Goal: Find specific page/section: Find specific page/section

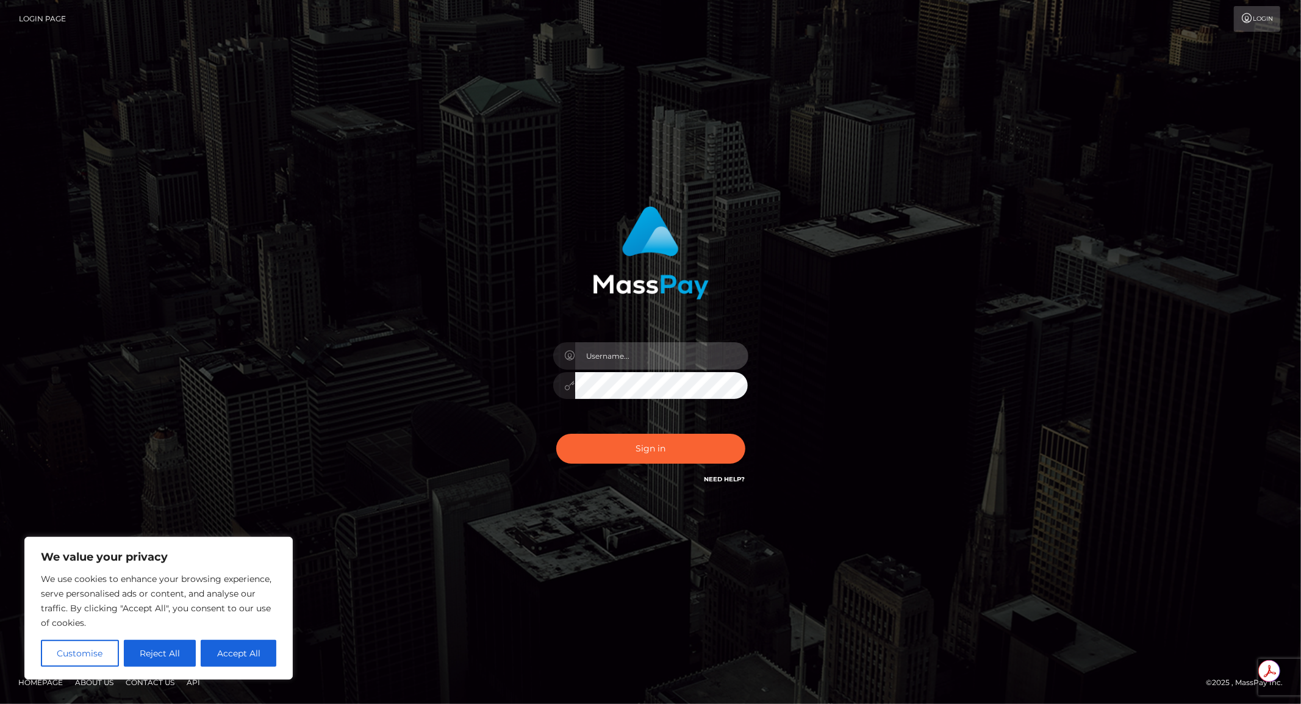
click at [623, 362] on input "text" at bounding box center [661, 355] width 173 height 27
paste input "APteam"
type input "APteam"
click at [623, 446] on button "Sign in" at bounding box center [650, 449] width 189 height 30
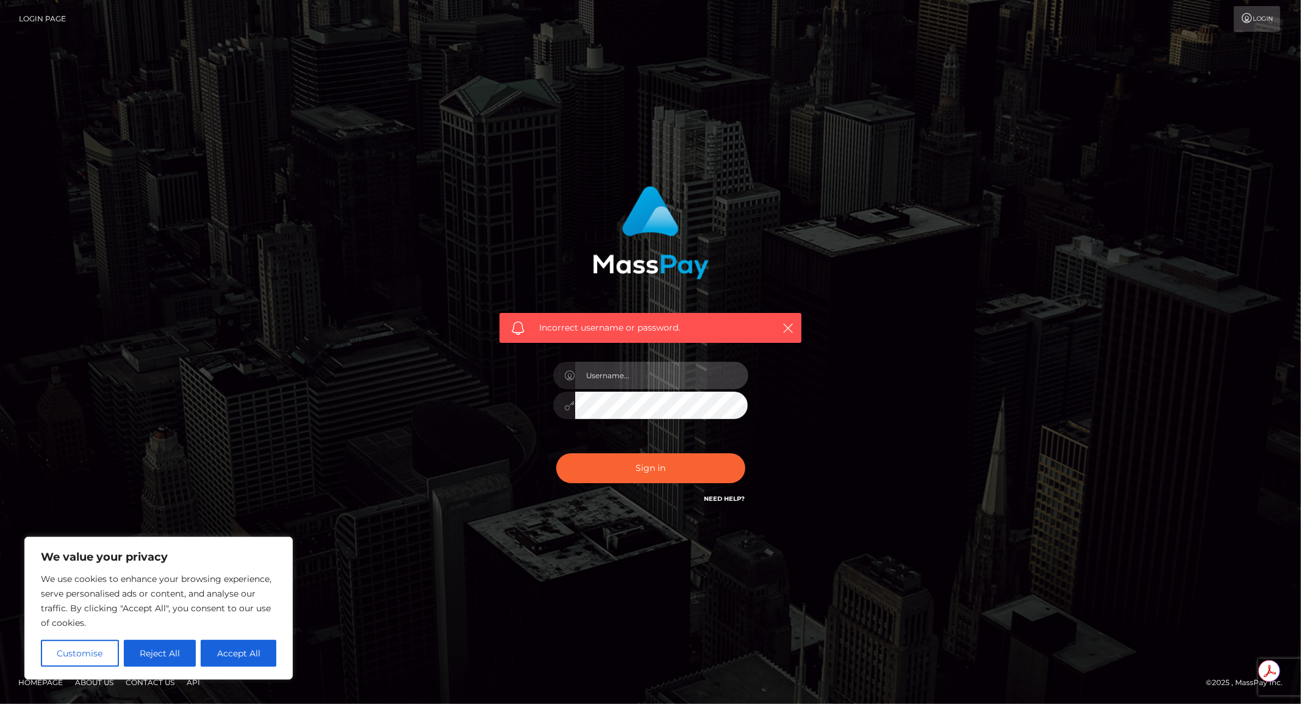
click at [607, 386] on input "text" at bounding box center [661, 375] width 173 height 27
paste input "APteam"
type input "APteam"
click at [616, 466] on button "Sign in" at bounding box center [650, 468] width 189 height 30
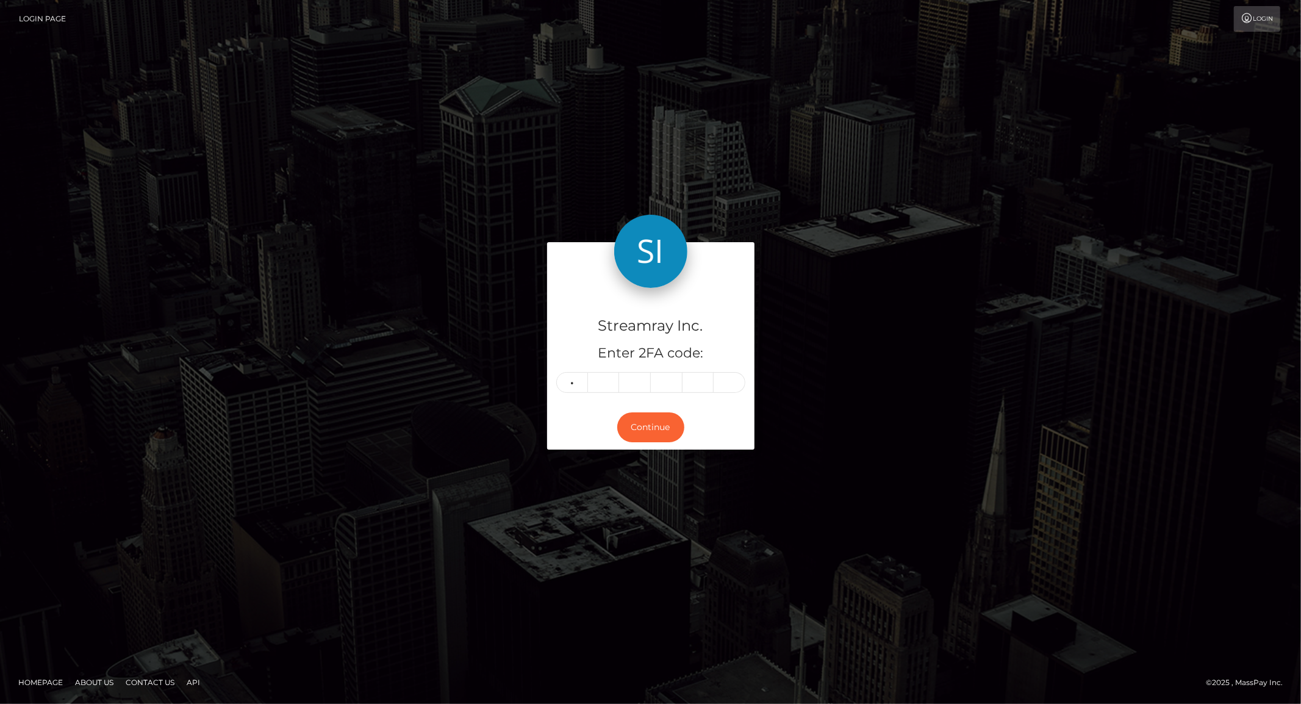
type input "1"
type input "3"
type input "5"
type input "2"
type input "0"
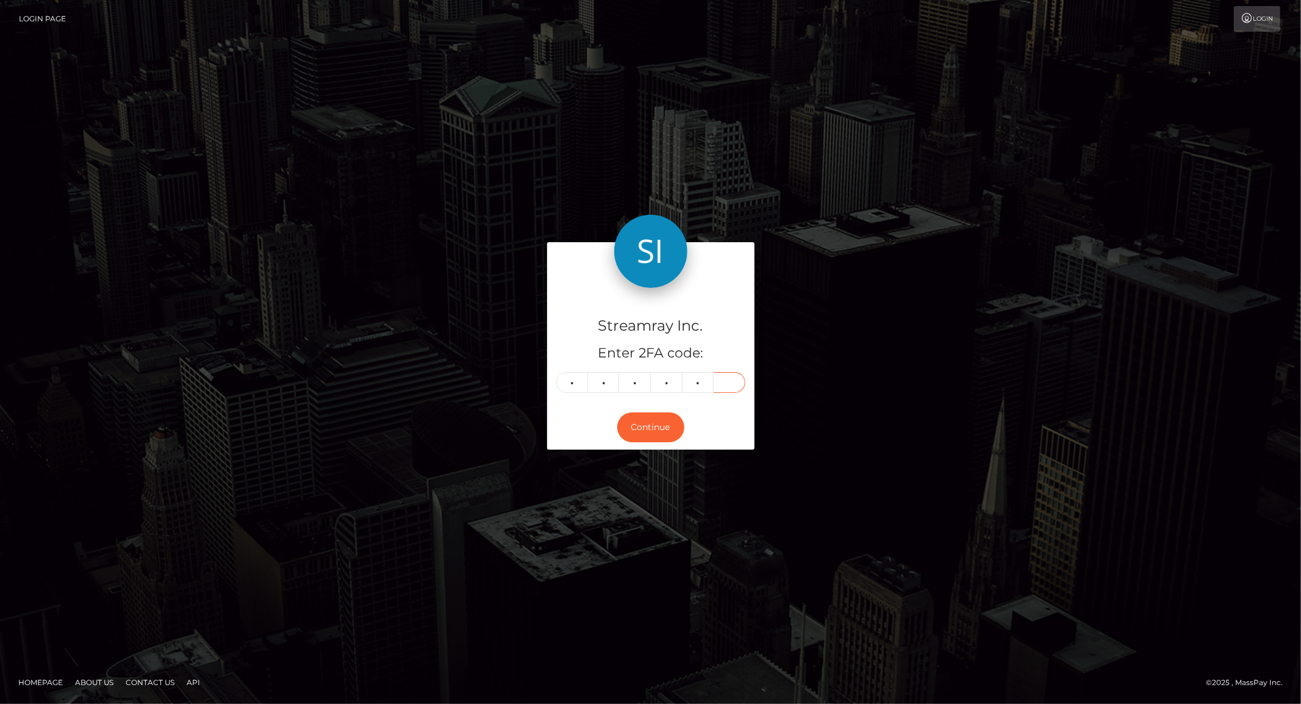
type input "1"
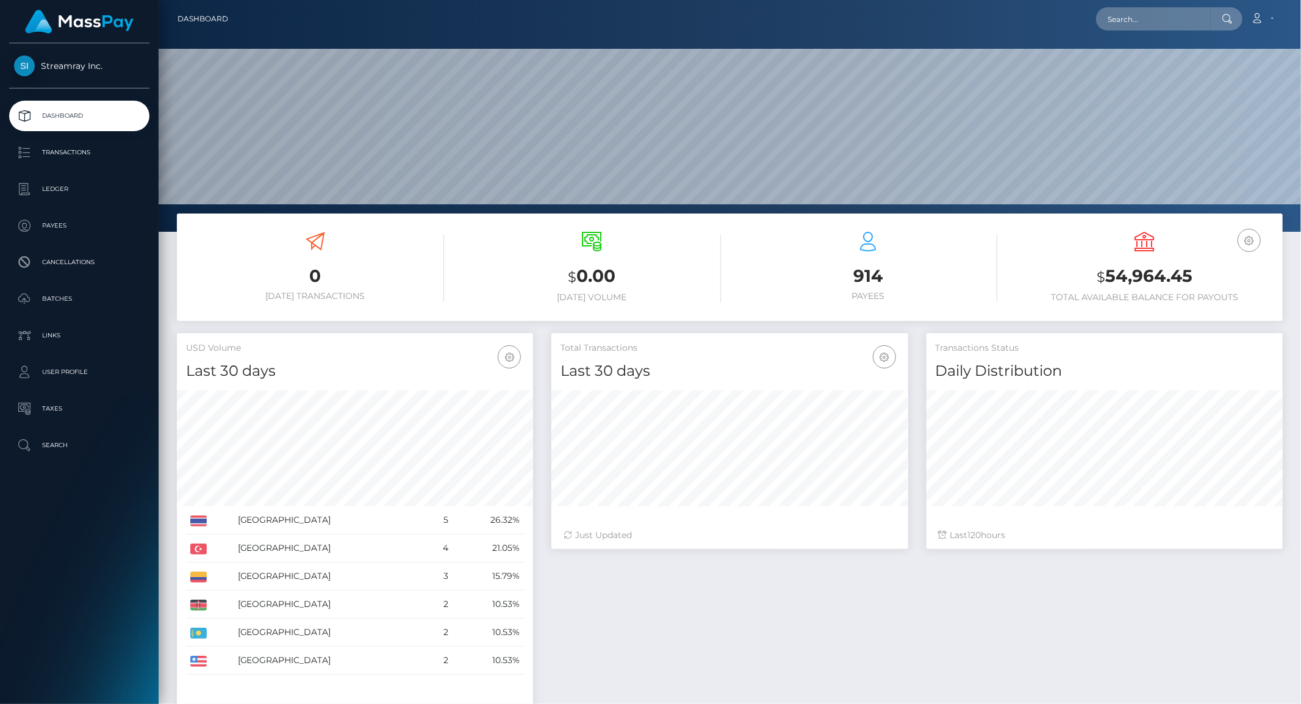
scroll to position [216, 356]
click at [1124, 17] on input "text" at bounding box center [1153, 18] width 115 height 23
paste input "620563"
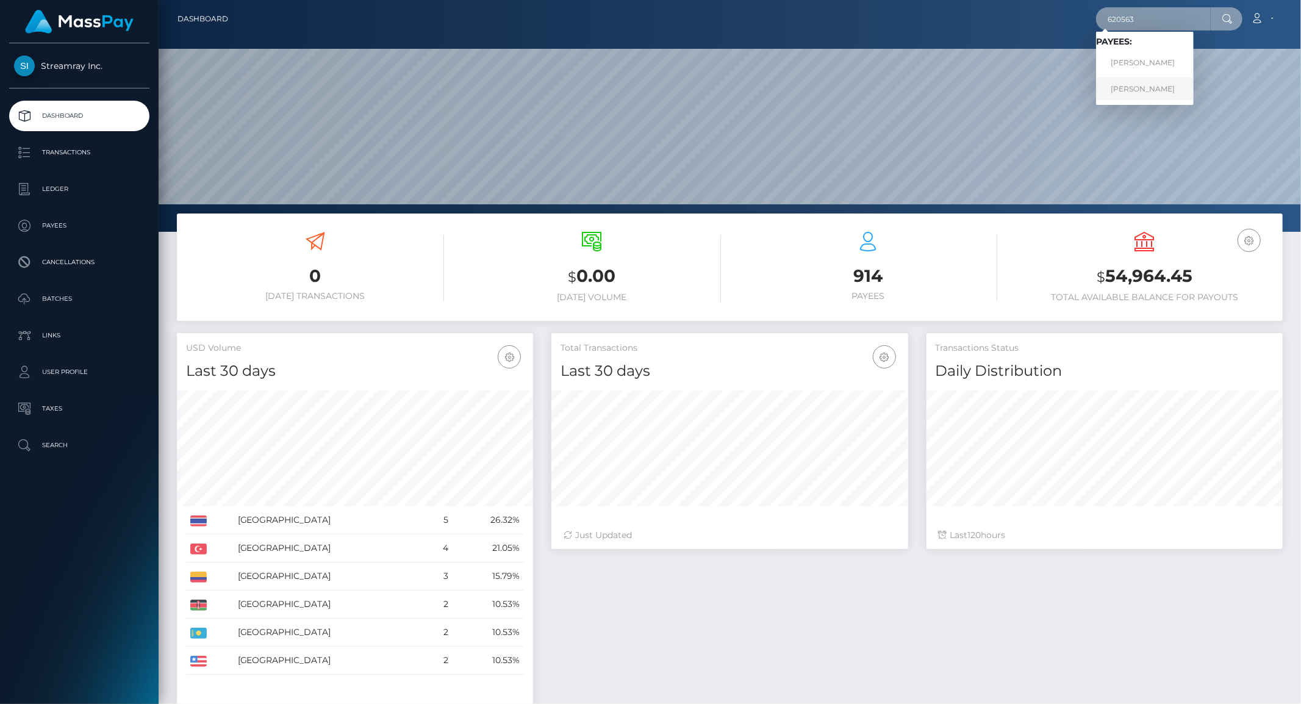
type input "620563"
click at [1104, 87] on link "Georgy Ronn" at bounding box center [1145, 88] width 98 height 23
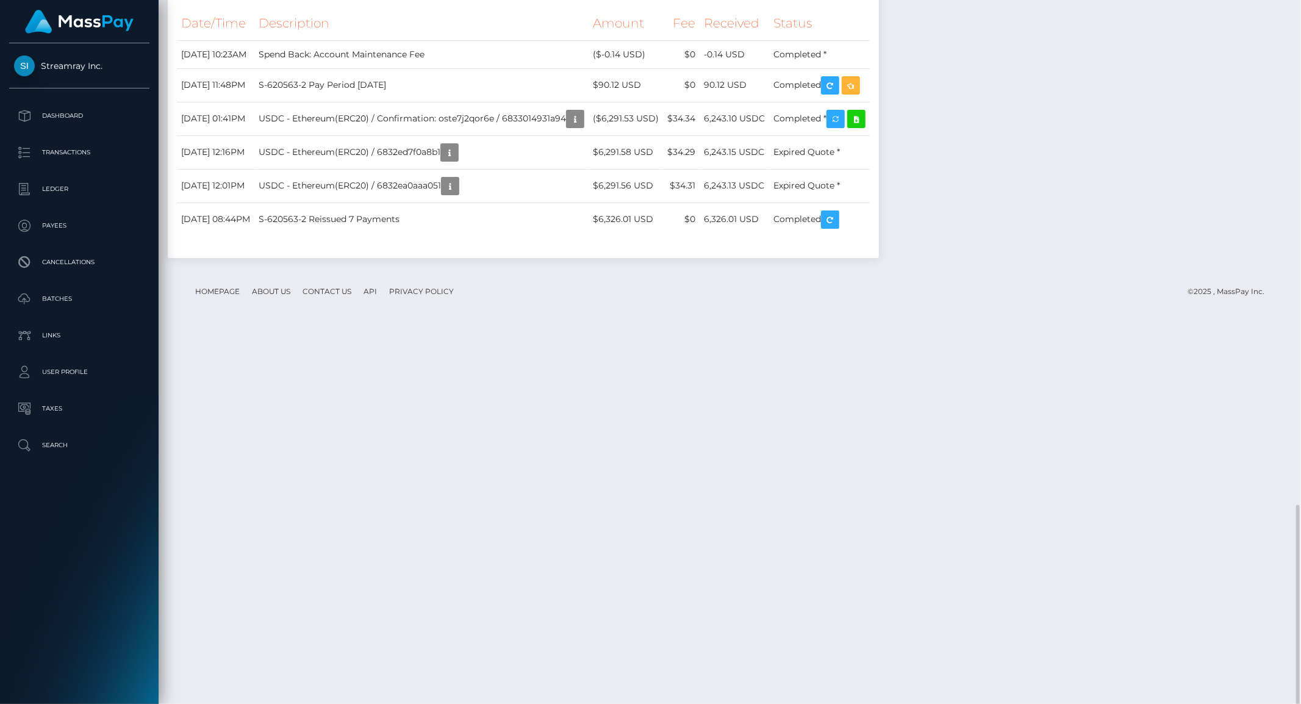
scroll to position [1211, 0]
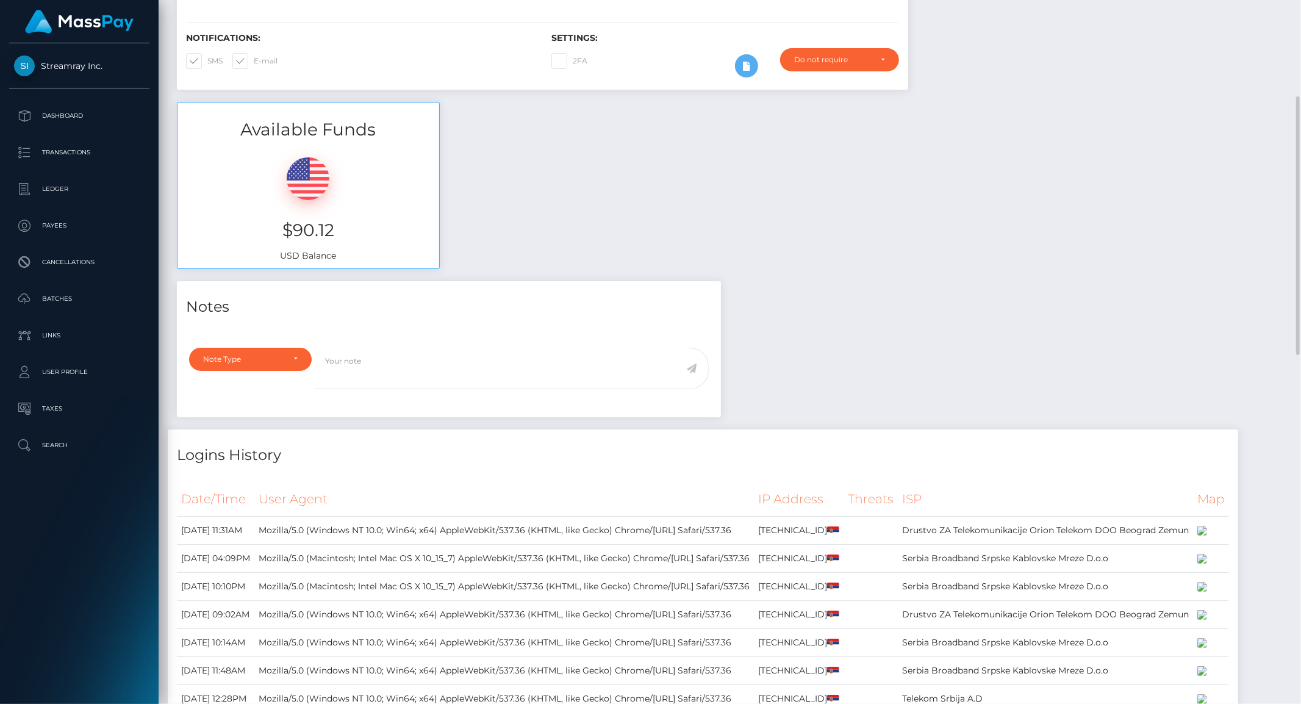
scroll to position [0, 0]
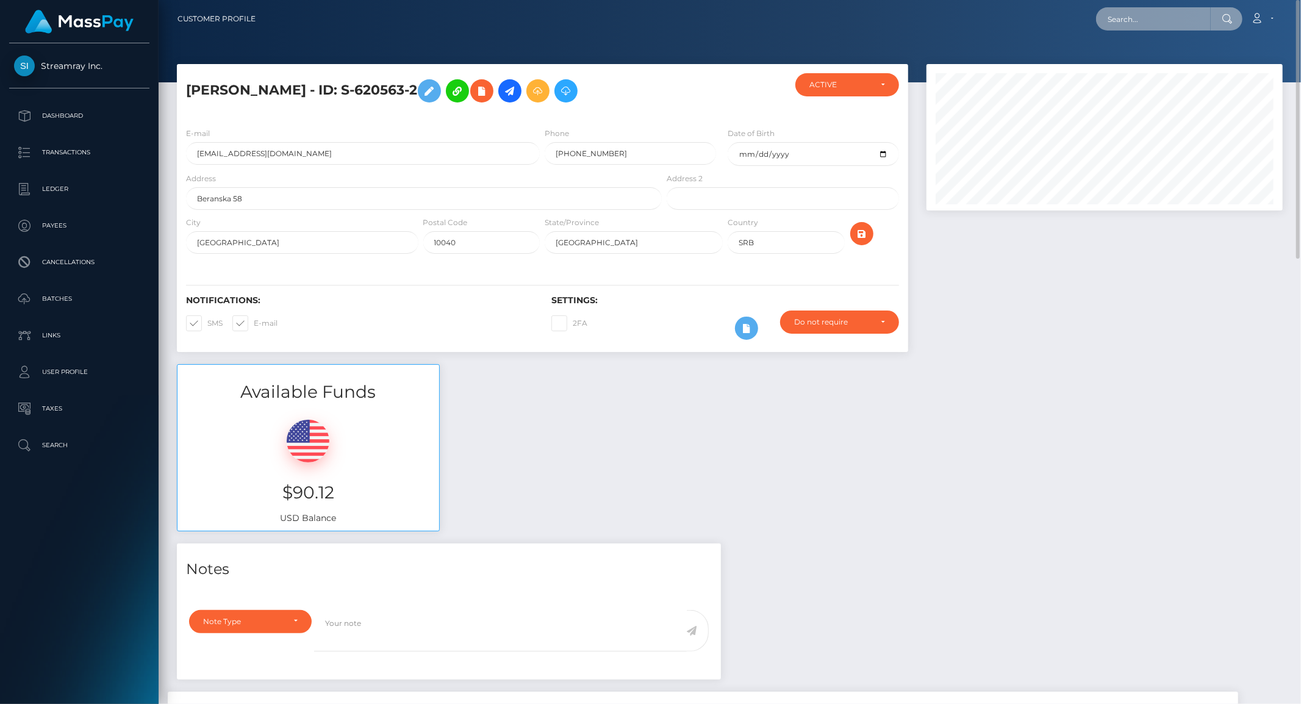
click at [1119, 20] on input "text" at bounding box center [1153, 18] width 115 height 23
paste input "620563"
type input "620563"
click at [1108, 66] on link "[PERSON_NAME]" at bounding box center [1145, 63] width 98 height 23
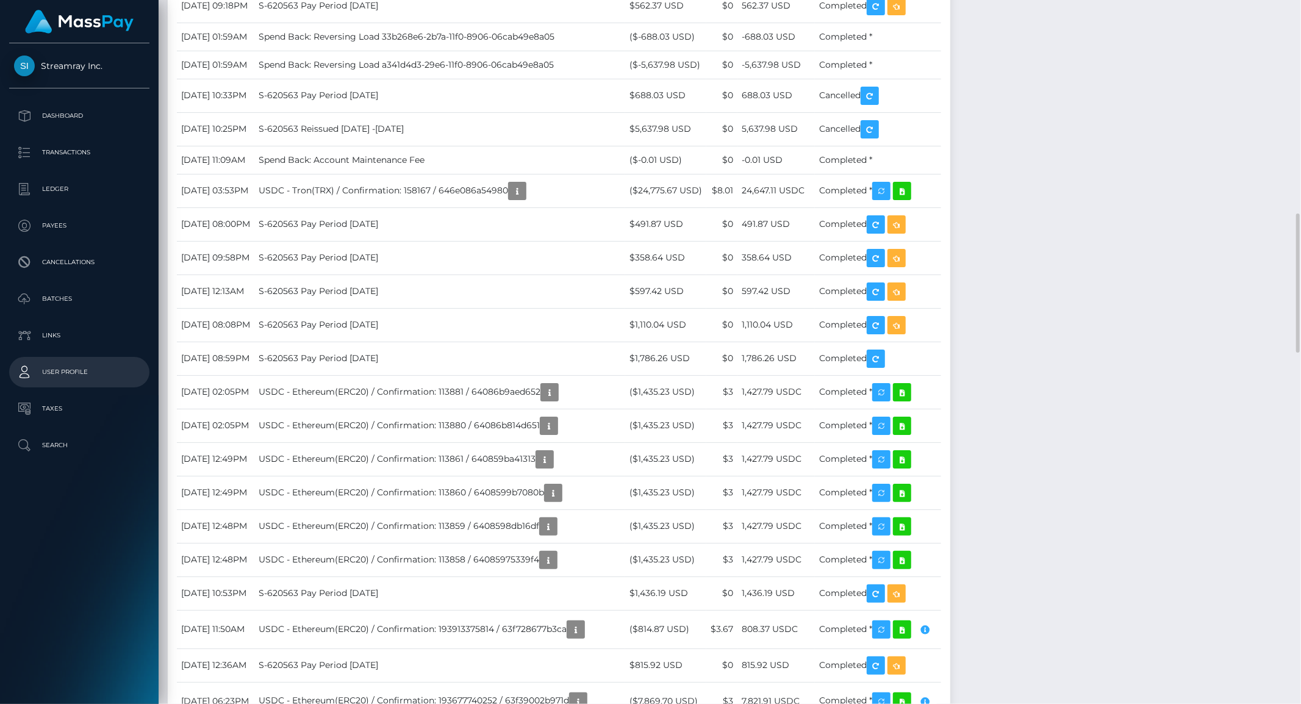
scroll to position [1423, 0]
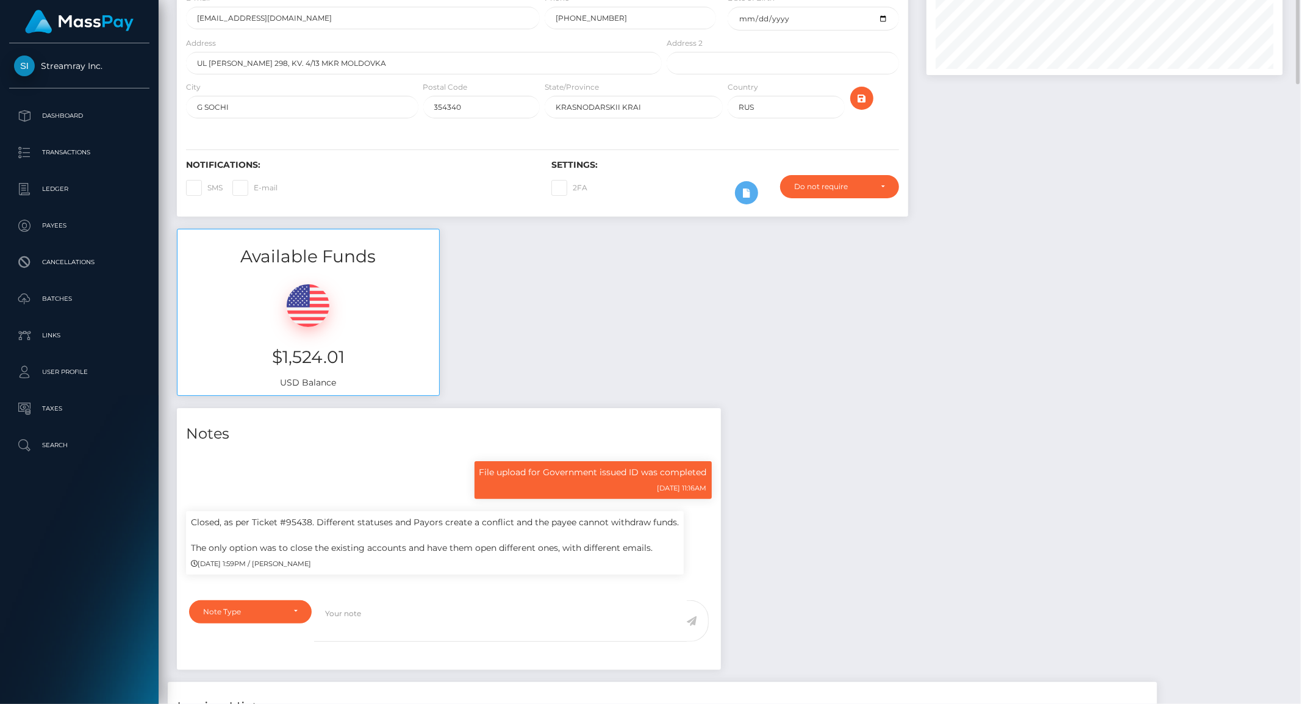
scroll to position [0, 0]
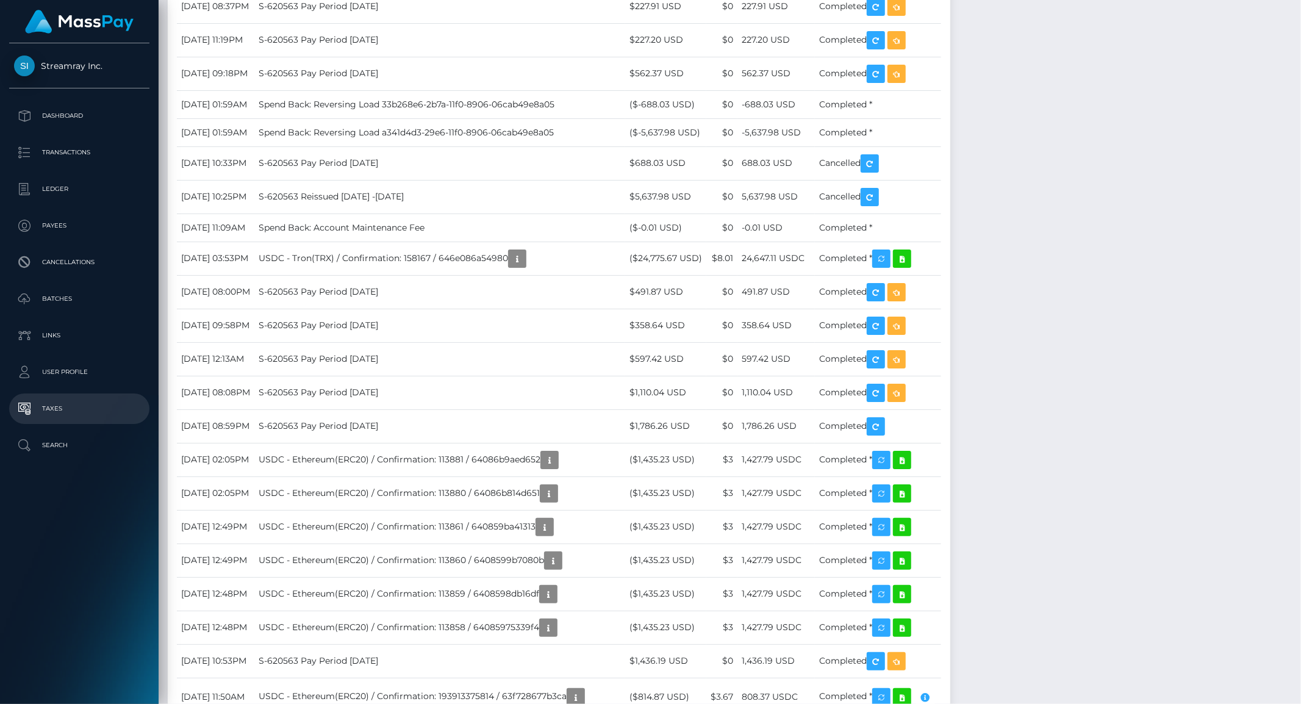
scroll to position [146, 356]
click at [1175, 447] on div "Notes File upload for Government issued ID was completed Note Type" at bounding box center [730, 356] width 1124 height 2473
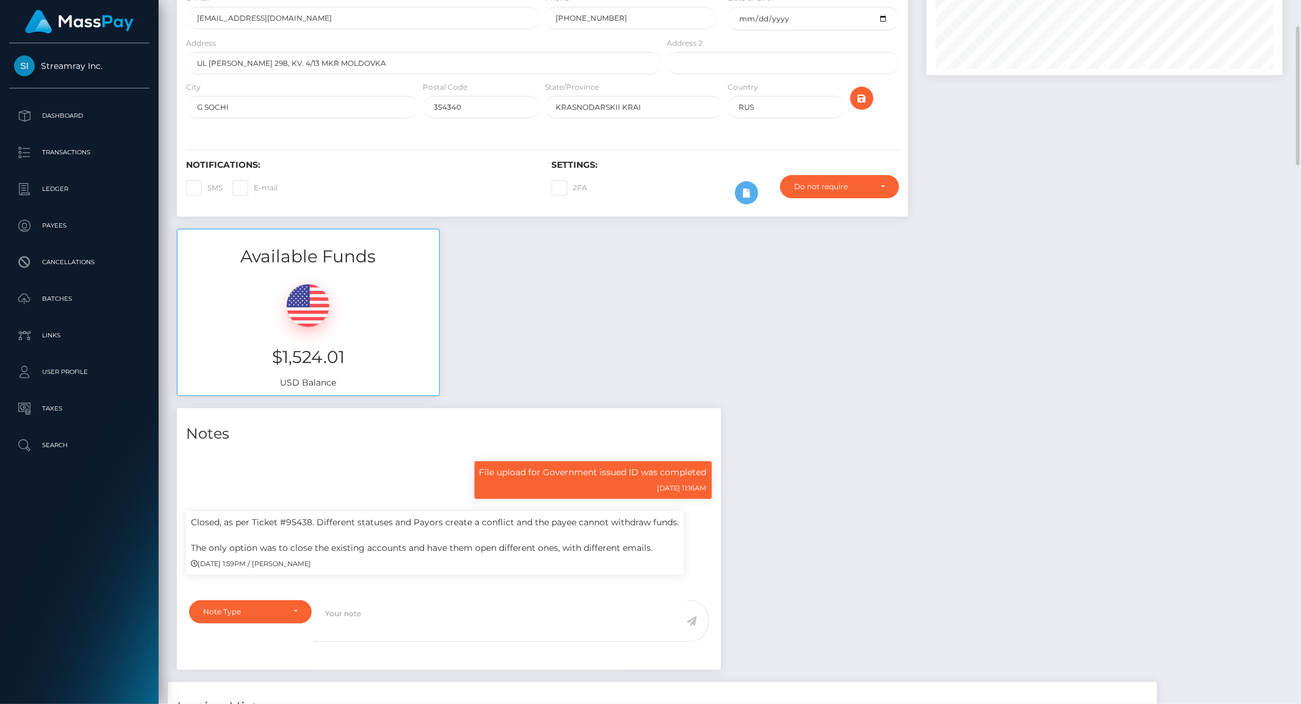
scroll to position [0, 0]
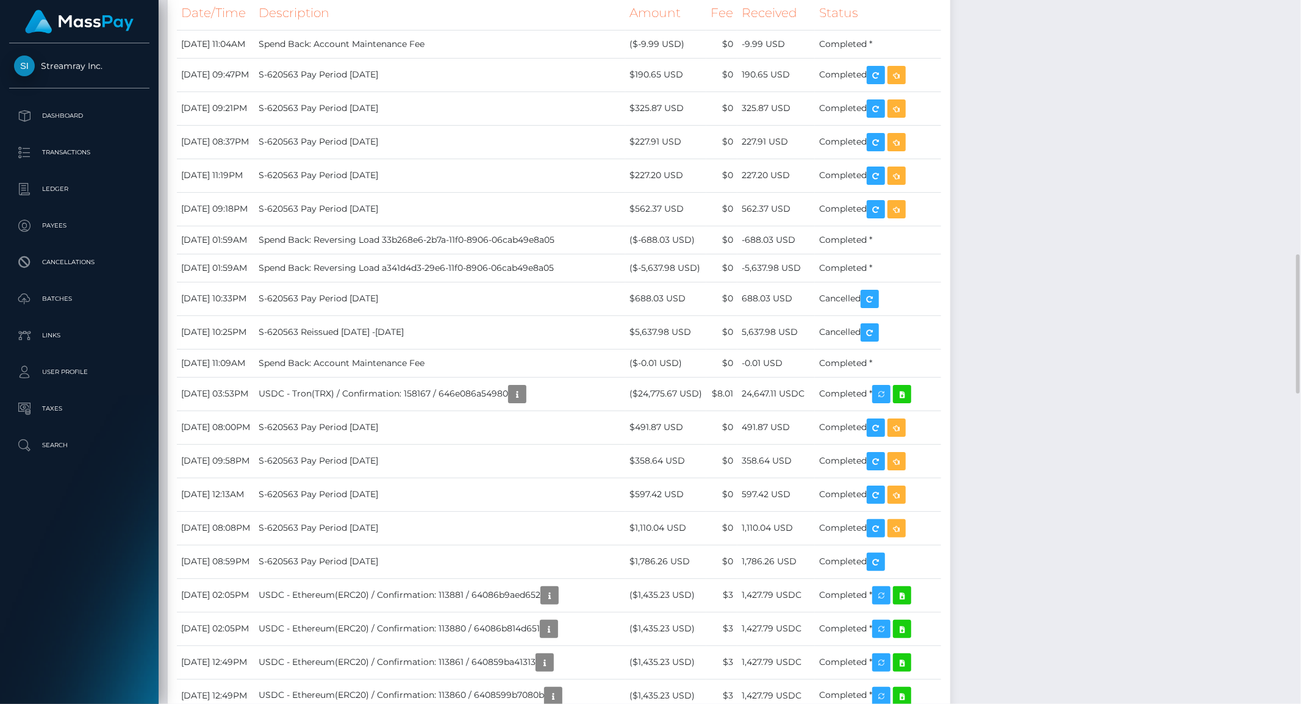
scroll to position [1559, 0]
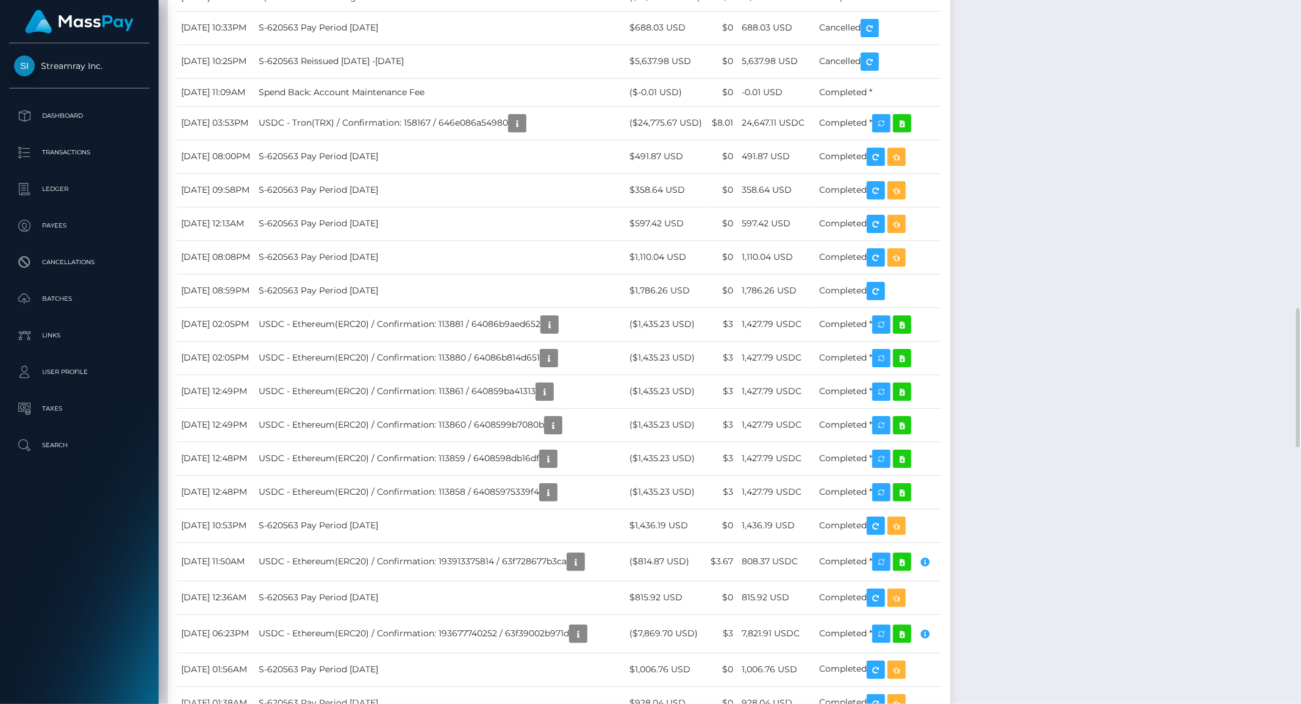
click at [1148, 420] on div "Notes File upload for Government issued ID was completed Note Type" at bounding box center [730, 221] width 1124 height 2473
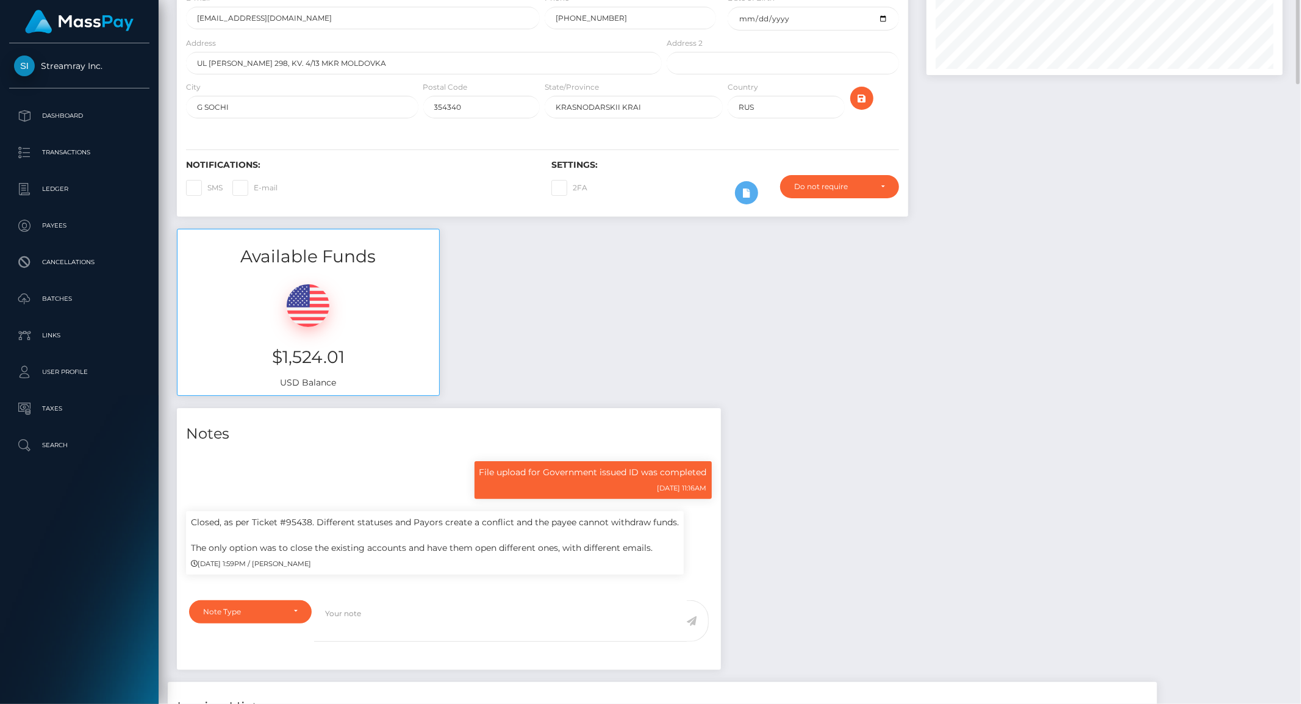
scroll to position [0, 0]
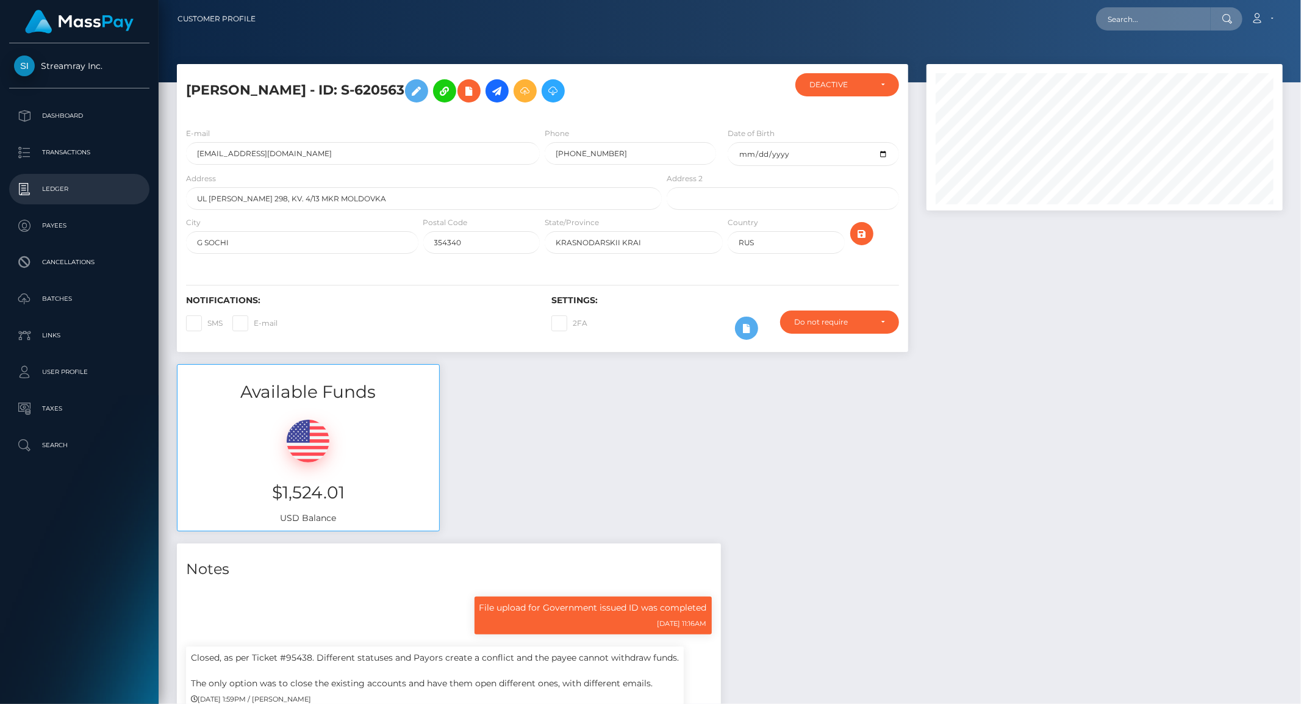
click at [63, 188] on p "Ledger" at bounding box center [79, 189] width 131 height 18
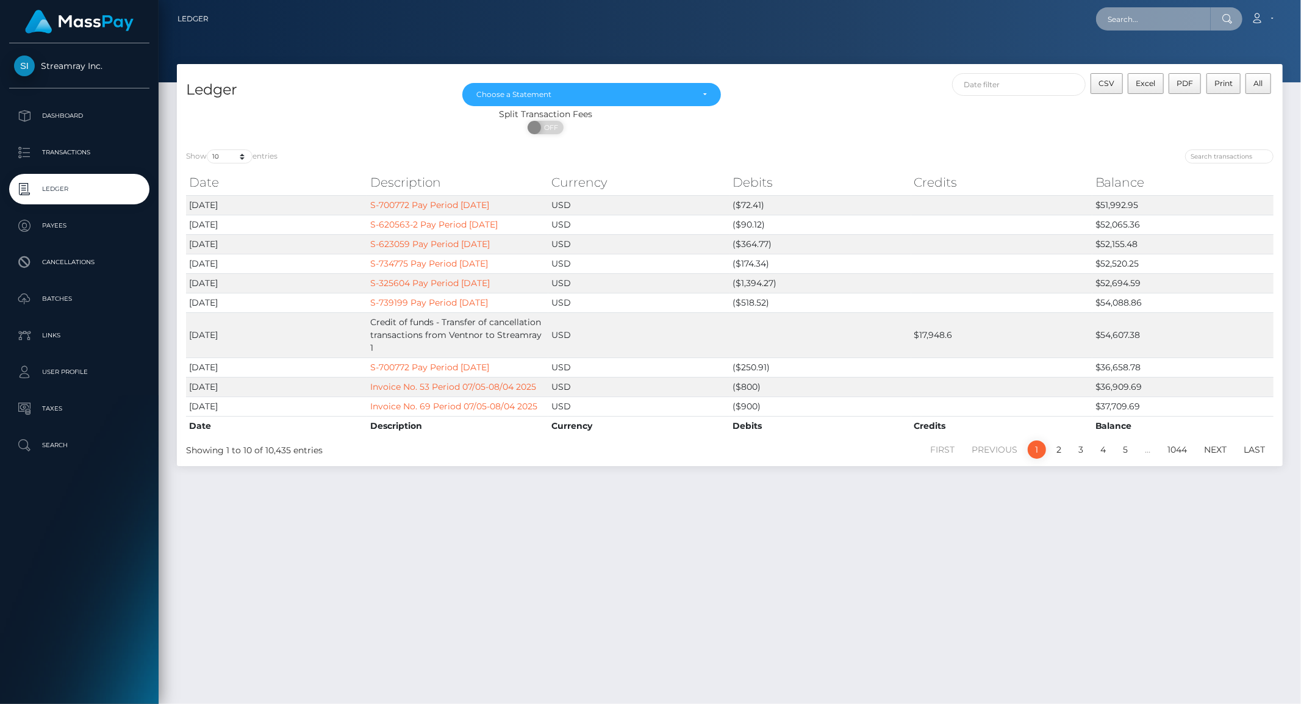
click at [1148, 27] on input "text" at bounding box center [1153, 18] width 115 height 23
click at [1147, 23] on input "text" at bounding box center [1153, 18] width 115 height 23
click at [1143, 19] on input "text" at bounding box center [1153, 18] width 115 height 23
click at [1144, 19] on input "text" at bounding box center [1153, 18] width 115 height 23
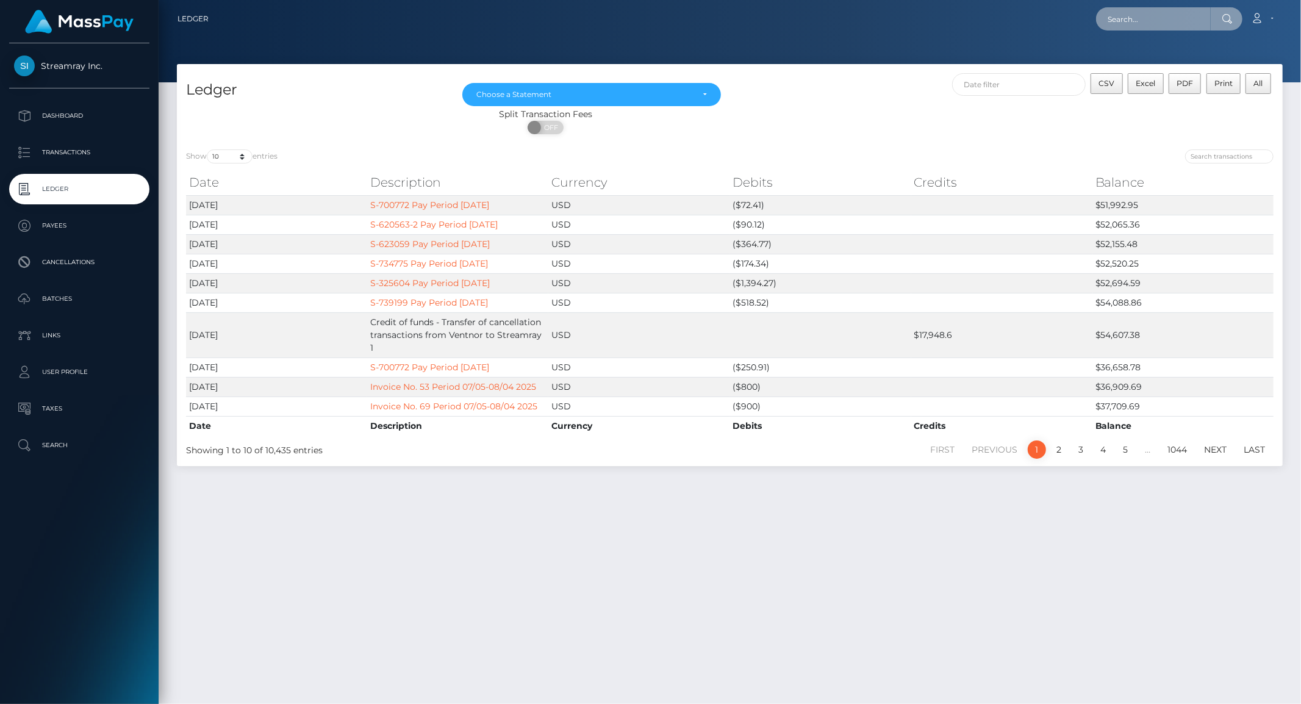
type input "9"
type input "620563"
click at [1171, 62] on link "[PERSON_NAME]" at bounding box center [1145, 63] width 98 height 23
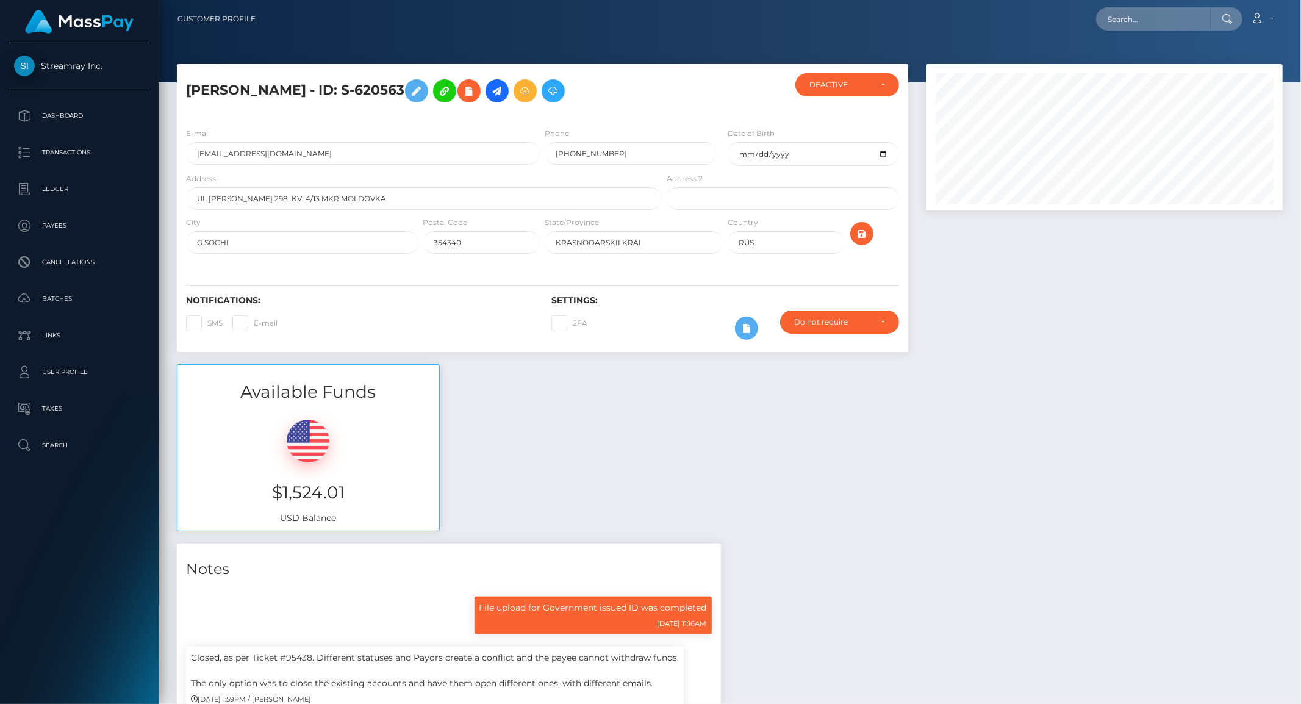
scroll to position [146, 356]
click at [1164, 13] on input "text" at bounding box center [1153, 18] width 115 height 23
type input "620563"
click at [1022, 31] on div "620563 Loading... Loading... Payees: [PERSON_NAME] [PERSON_NAME] Account Edit P…" at bounding box center [773, 19] width 1017 height 26
click at [1157, 21] on input "620563" at bounding box center [1153, 18] width 115 height 23
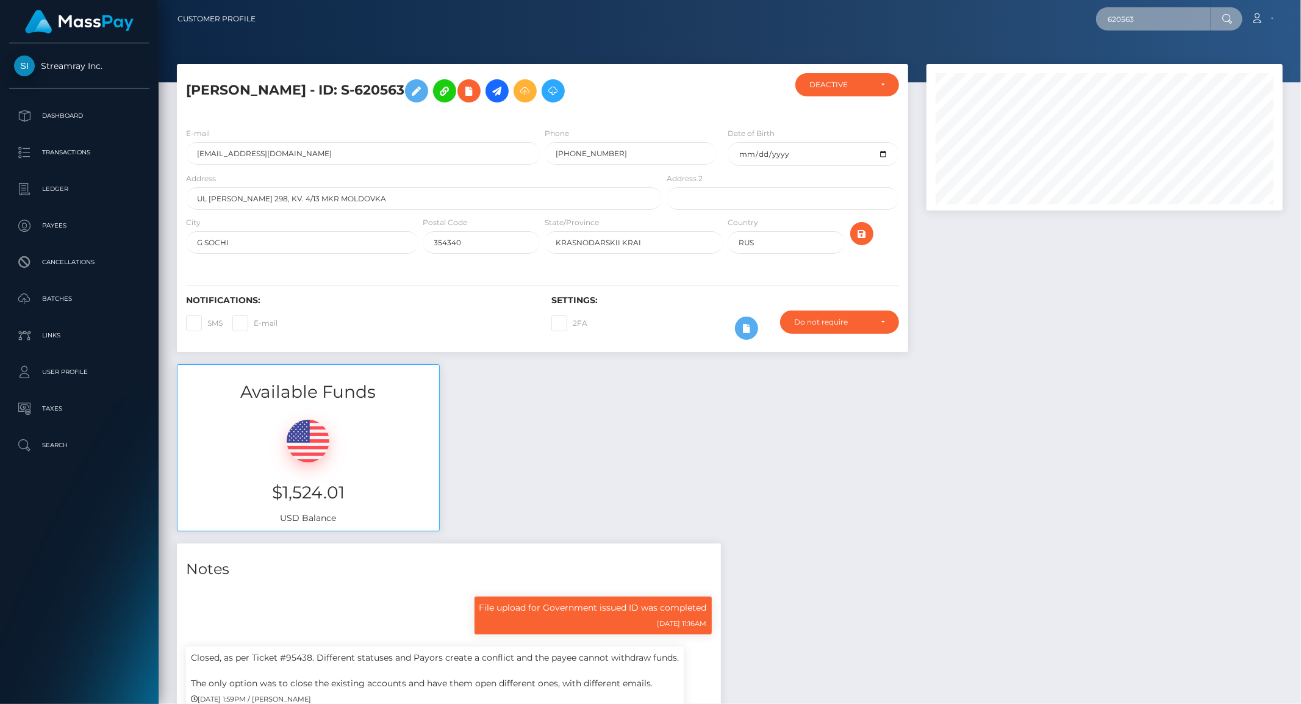
click at [1149, 20] on input "620563" at bounding box center [1153, 18] width 115 height 23
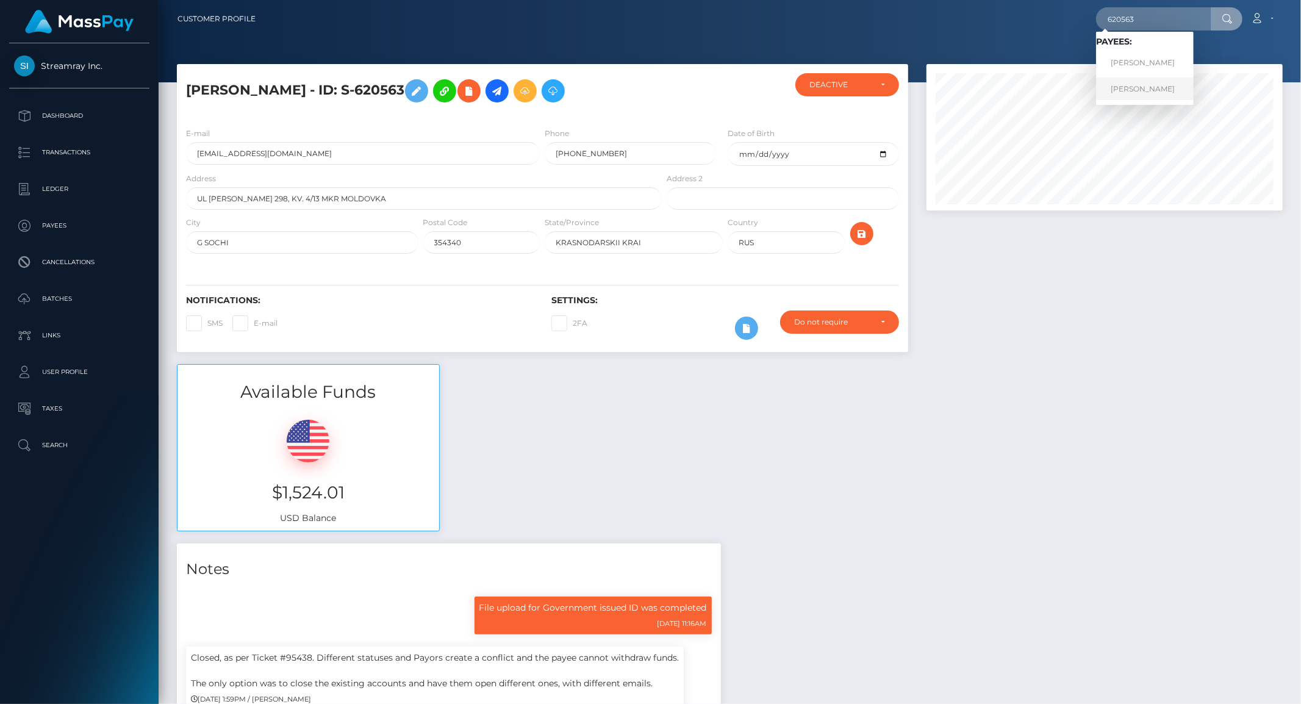
click at [1126, 88] on link "Georgy Ronn" at bounding box center [1145, 88] width 98 height 23
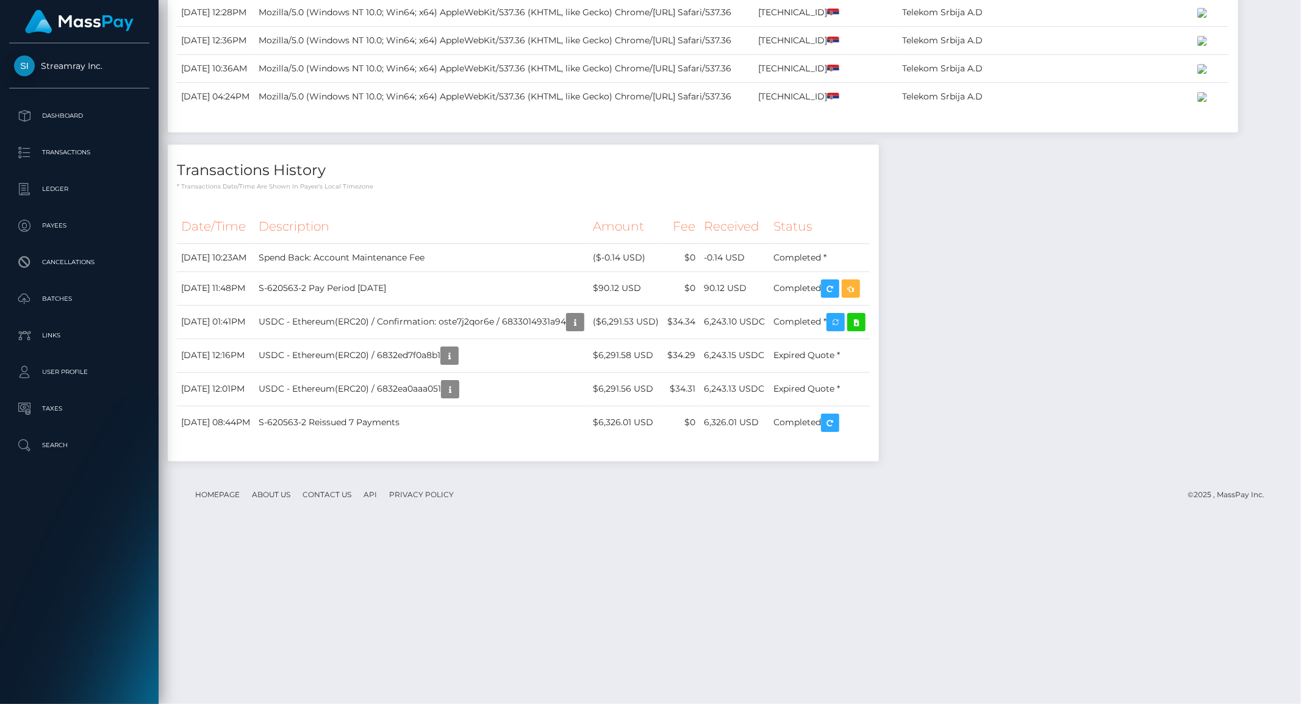
scroll to position [1211, 0]
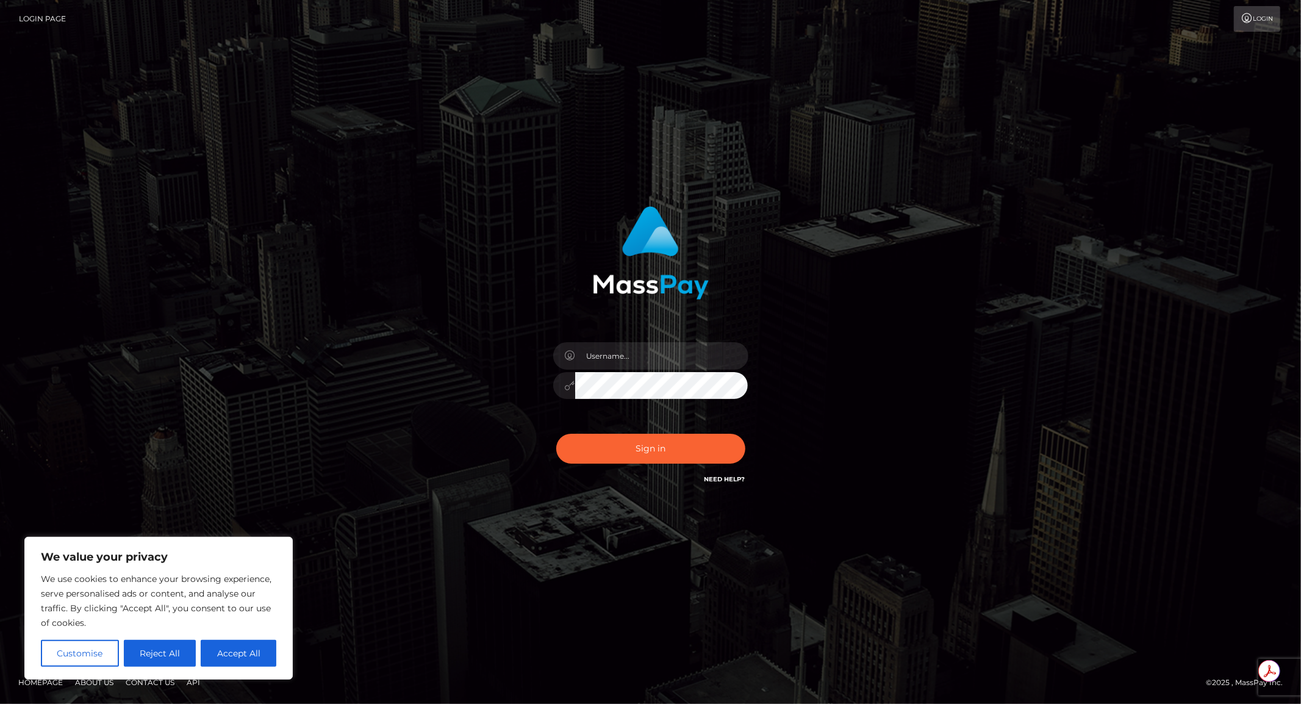
drag, startPoint x: 595, startPoint y: 223, endPoint x: 672, endPoint y: 196, distance: 80.8
click at [595, 223] on img at bounding box center [651, 252] width 116 height 93
click at [692, 361] on input "text" at bounding box center [661, 355] width 173 height 27
paste input "APteam"
type input "APteam"
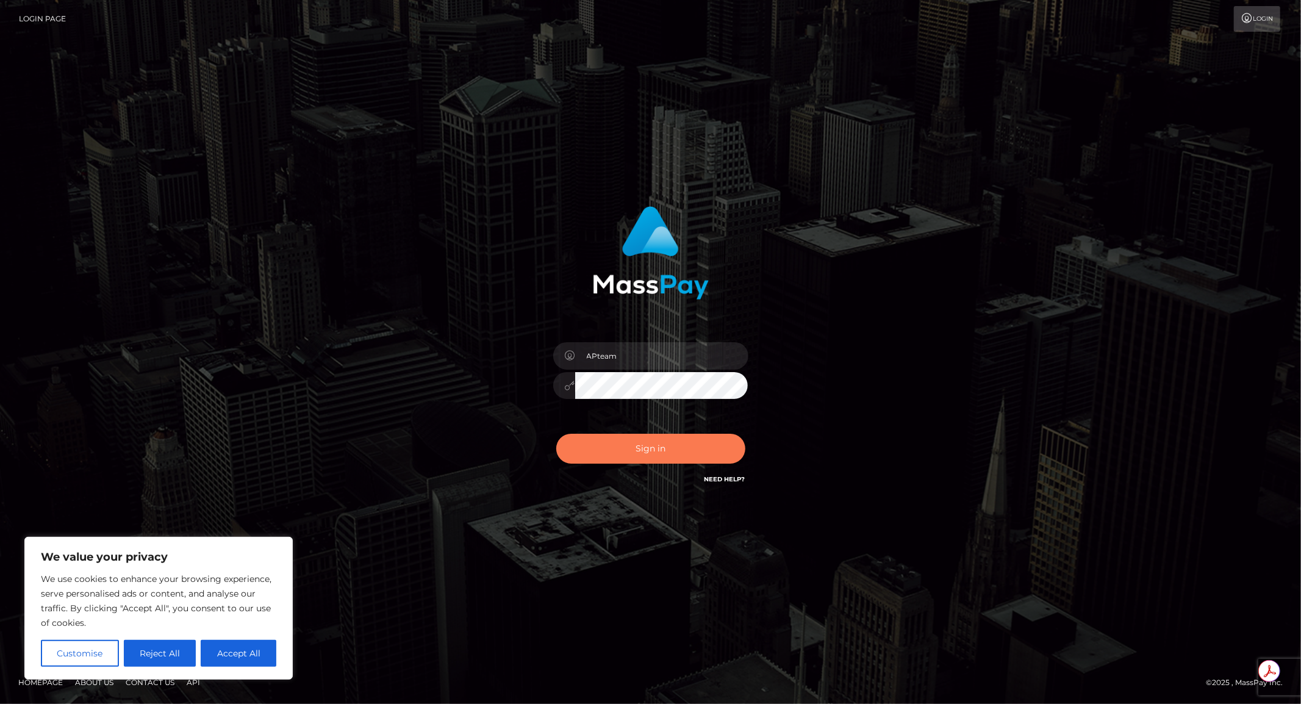
click at [623, 447] on button "Sign in" at bounding box center [650, 449] width 189 height 30
click at [607, 357] on input "text" at bounding box center [661, 355] width 173 height 27
paste input "APteam"
type input "APteam"
click at [623, 448] on button "Sign in" at bounding box center [650, 449] width 189 height 30
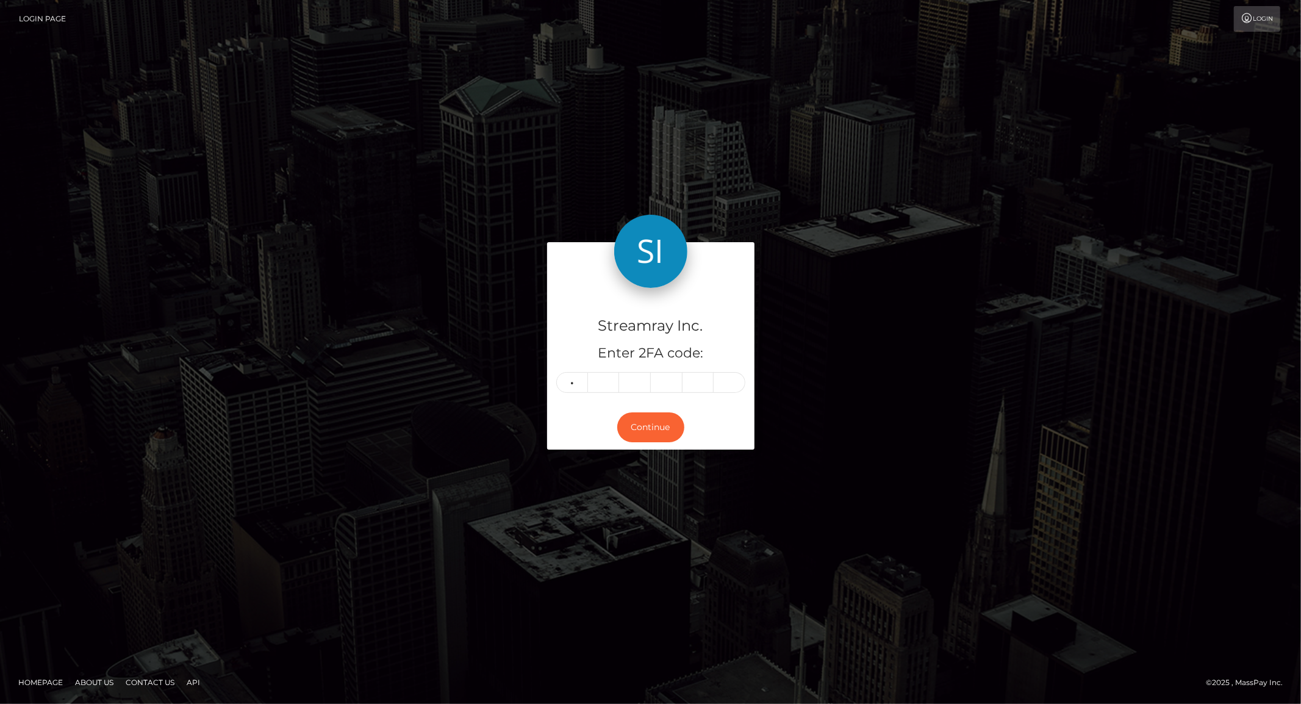
type input "6"
type input "3"
type input "7"
type input "6"
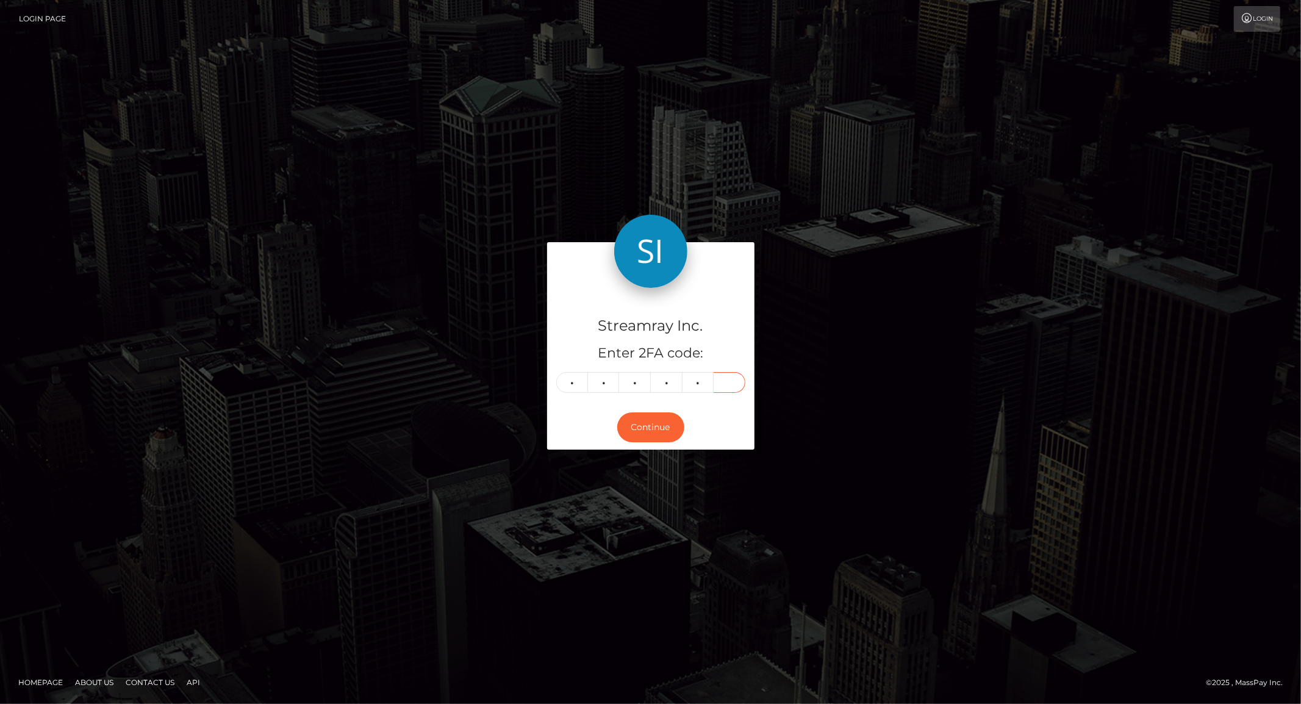
type input "3"
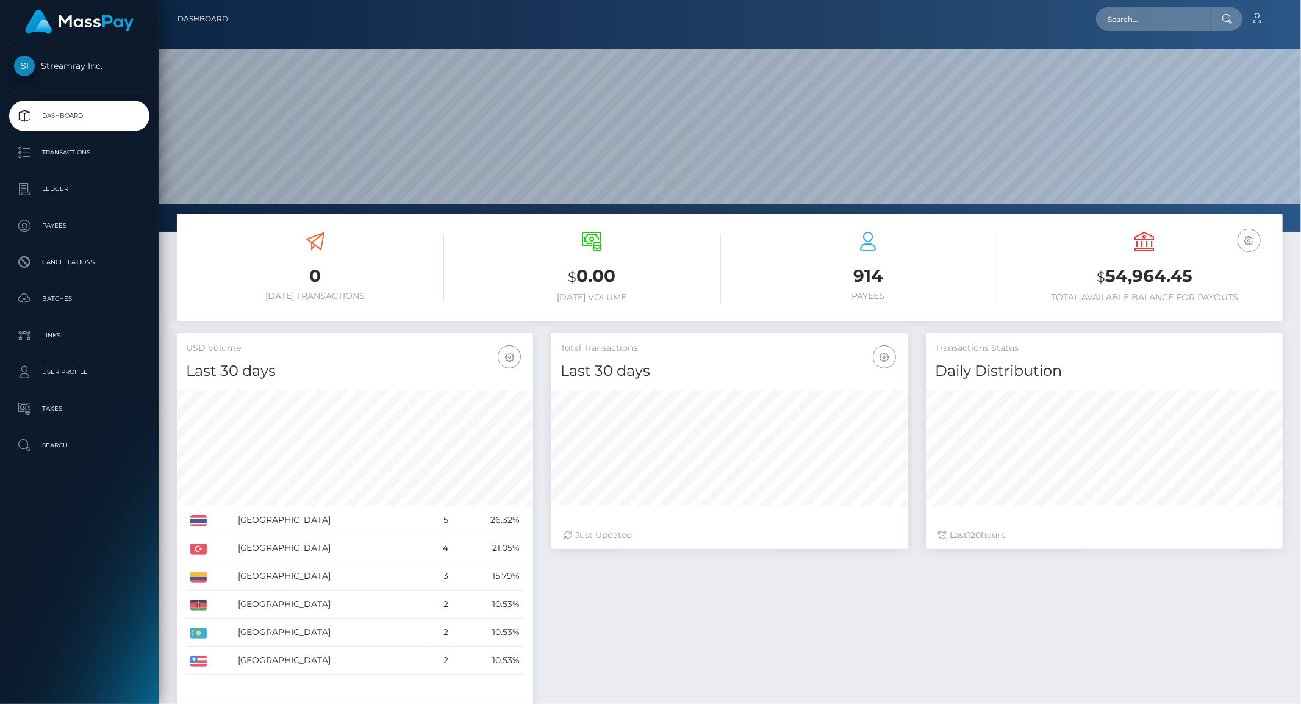
scroll to position [216, 356]
click at [1136, 16] on input "text" at bounding box center [1153, 18] width 115 height 23
paste input "620563"
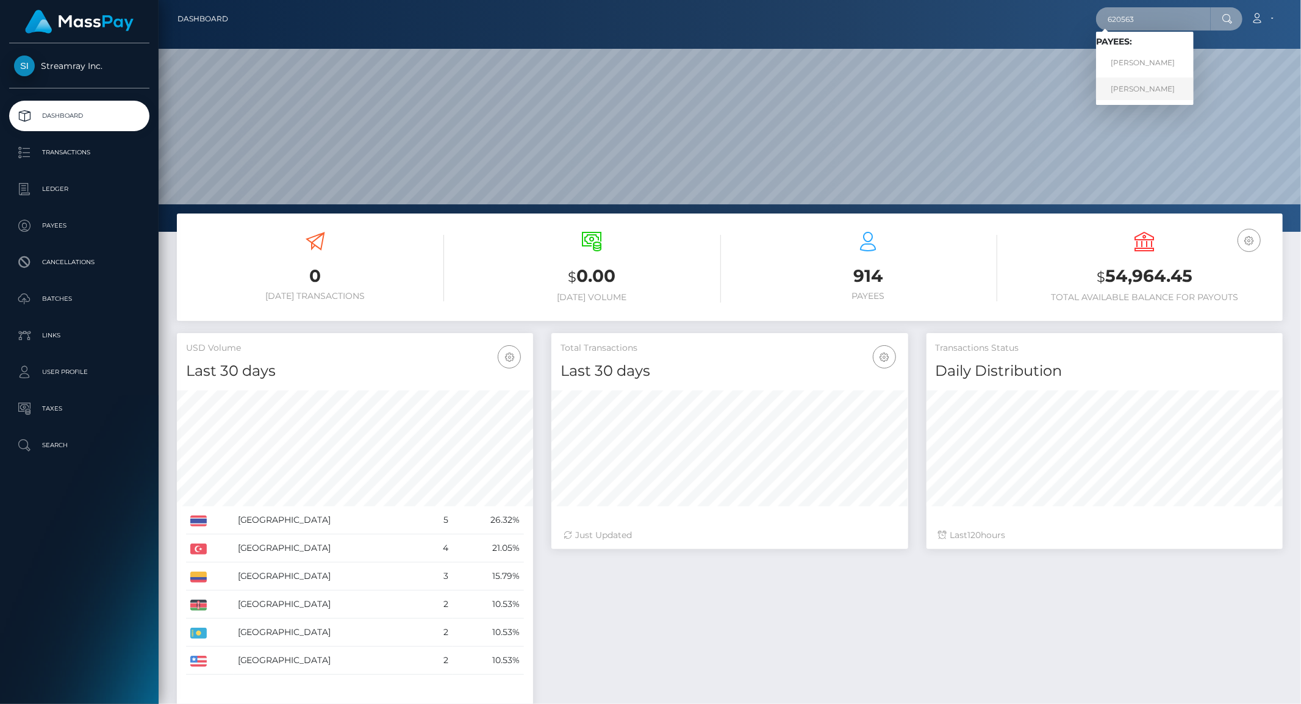
type input "620563"
click at [1114, 86] on link "[PERSON_NAME]" at bounding box center [1145, 88] width 98 height 23
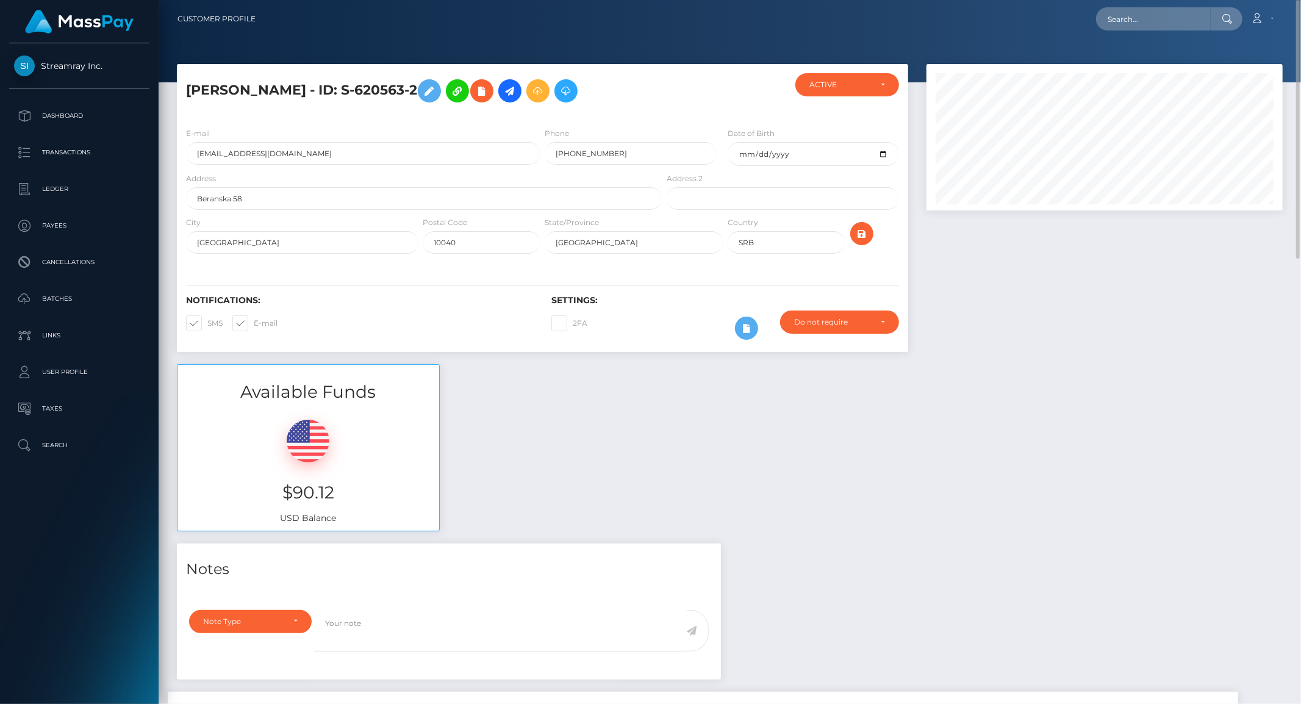
click at [923, 526] on div "Available Funds $90.12 USD Balance" at bounding box center [730, 453] width 1124 height 179
click at [925, 526] on div "Available Funds $90.12 USD Balance" at bounding box center [730, 453] width 1124 height 179
click at [351, 94] on h5 "Georgy Ronn - ID: S-620563-2" at bounding box center [420, 90] width 469 height 35
copy h5 "620563"
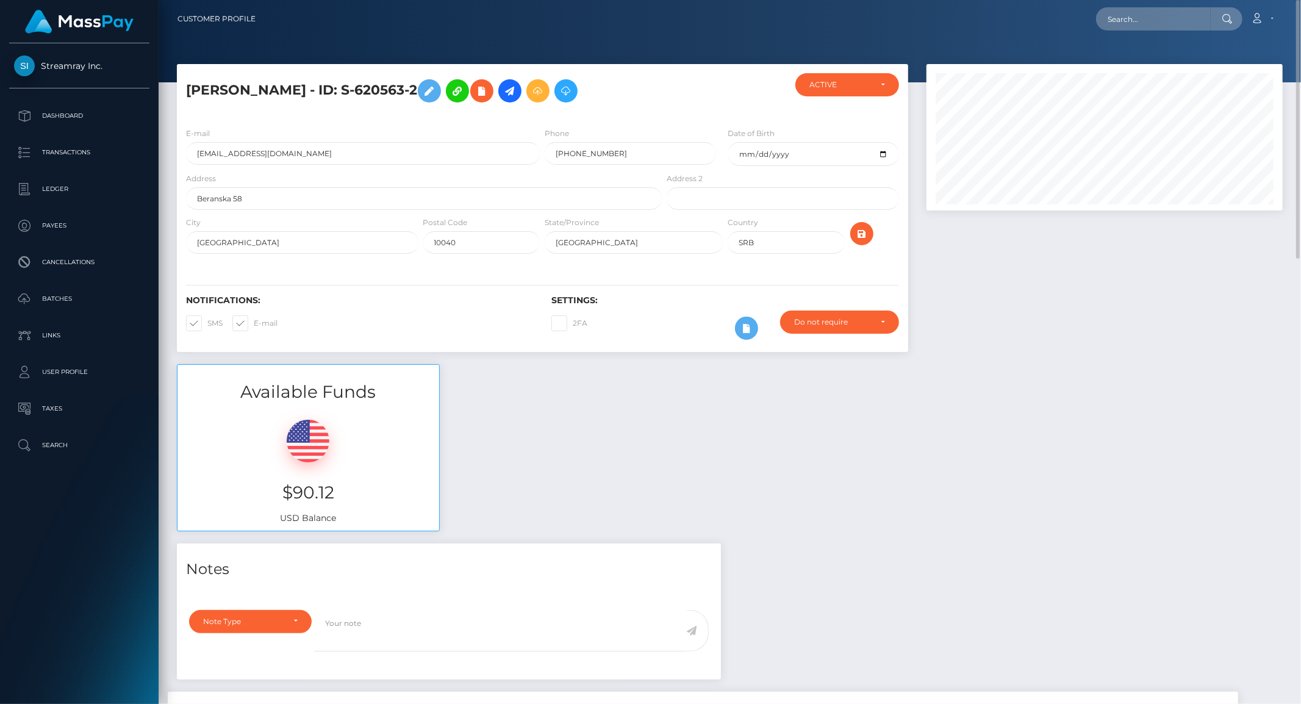
click at [1144, 34] on nav "Customer Profile Loading... Loading... Account" at bounding box center [730, 19] width 1142 height 38
click at [1145, 24] on input "text" at bounding box center [1153, 18] width 115 height 23
paste input "620563"
type input "620563"
click at [1112, 66] on link "Georgy Sergeevich RonnRET" at bounding box center [1145, 63] width 98 height 23
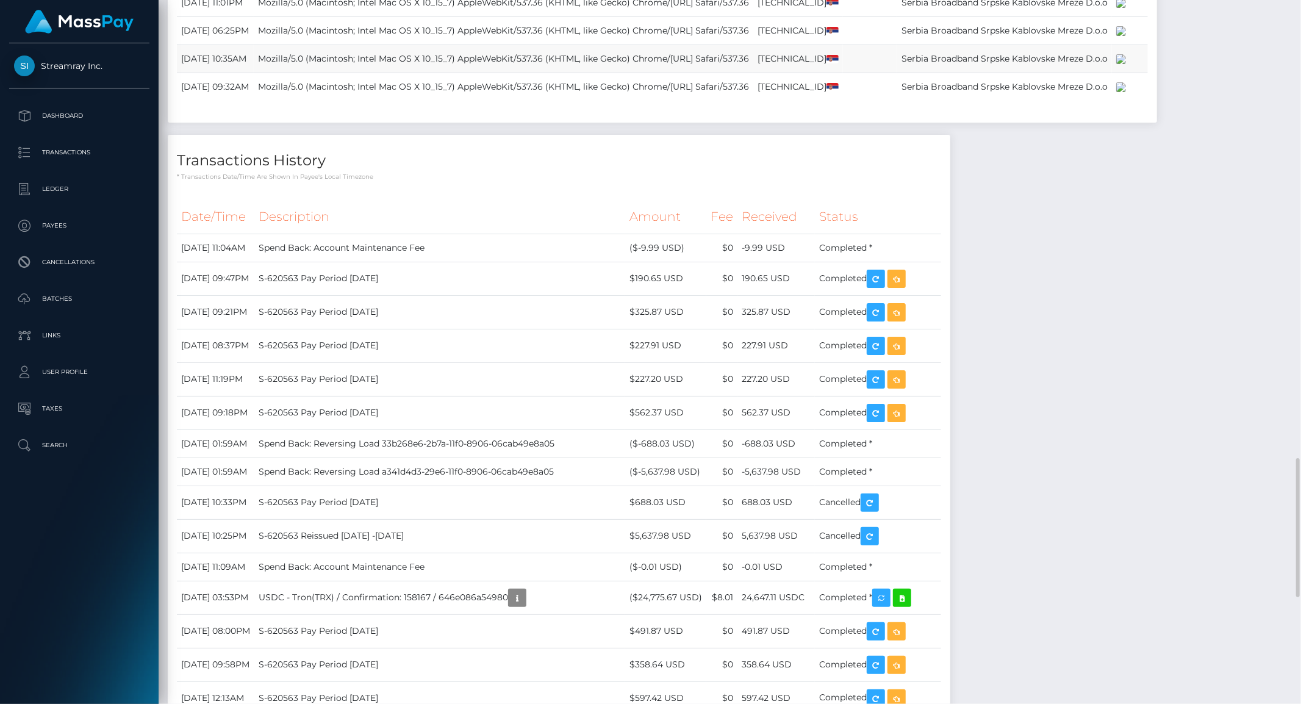
scroll to position [1288, 0]
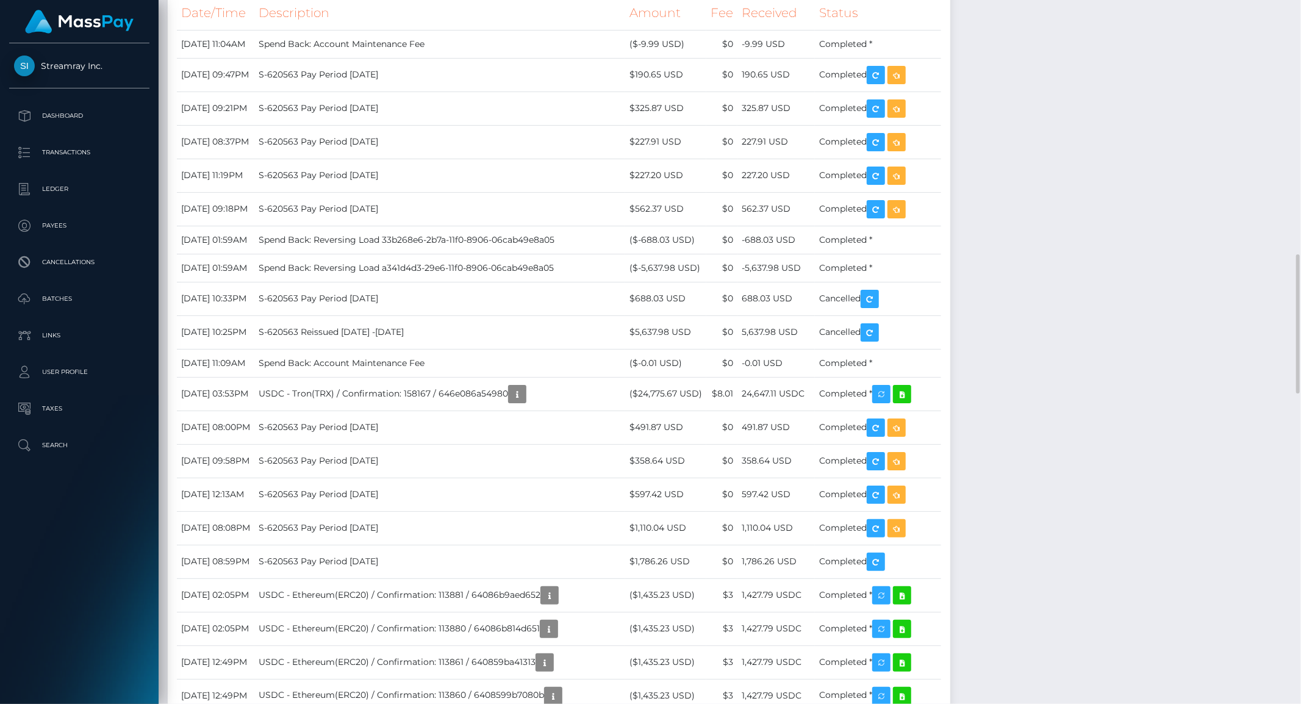
click at [1153, 470] on div "Notes File upload for Government issued ID was completed Note Type" at bounding box center [730, 492] width 1124 height 2473
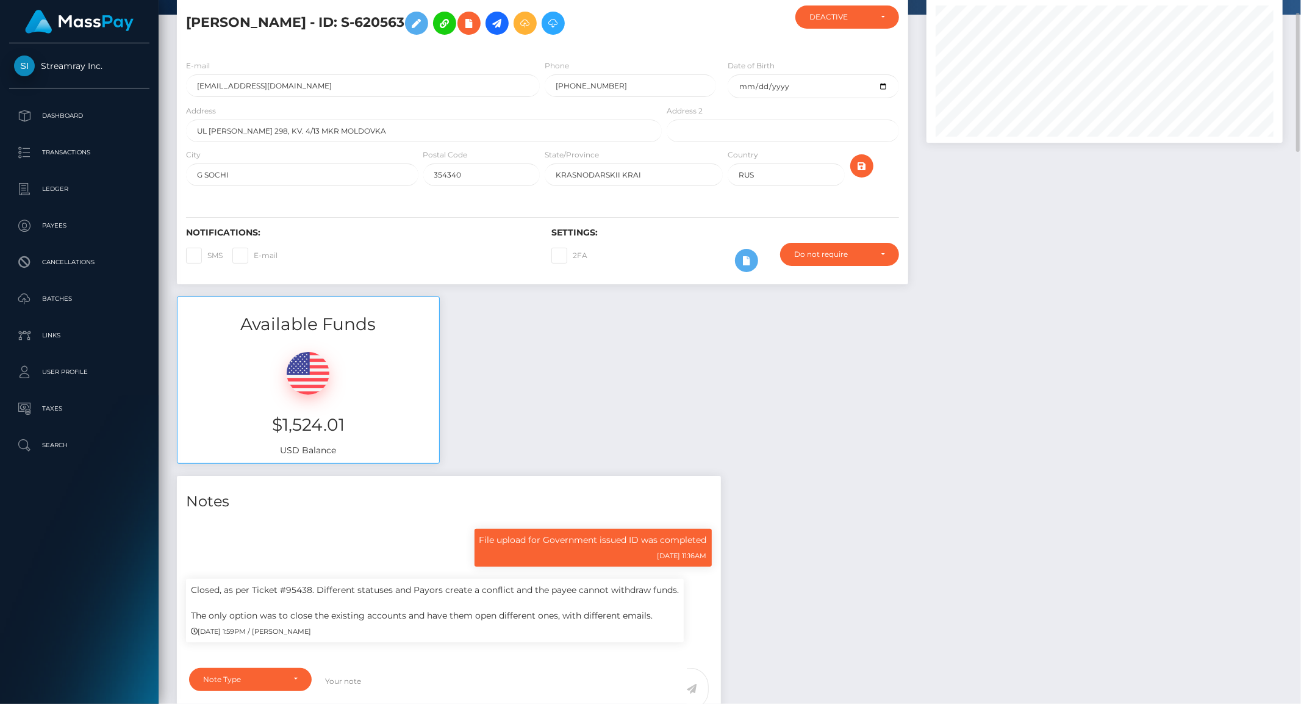
scroll to position [0, 0]
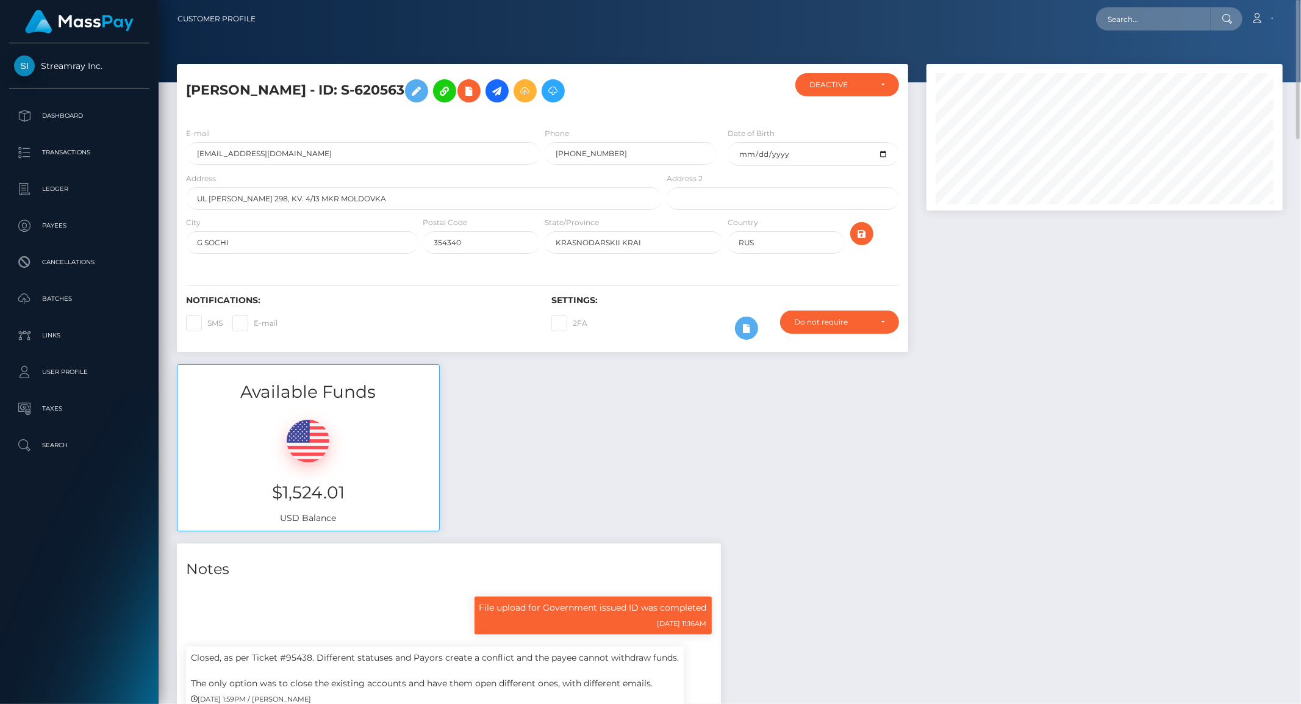
click at [960, 529] on div "Available Funds $1,524.01 USD Balance" at bounding box center [730, 453] width 1124 height 179
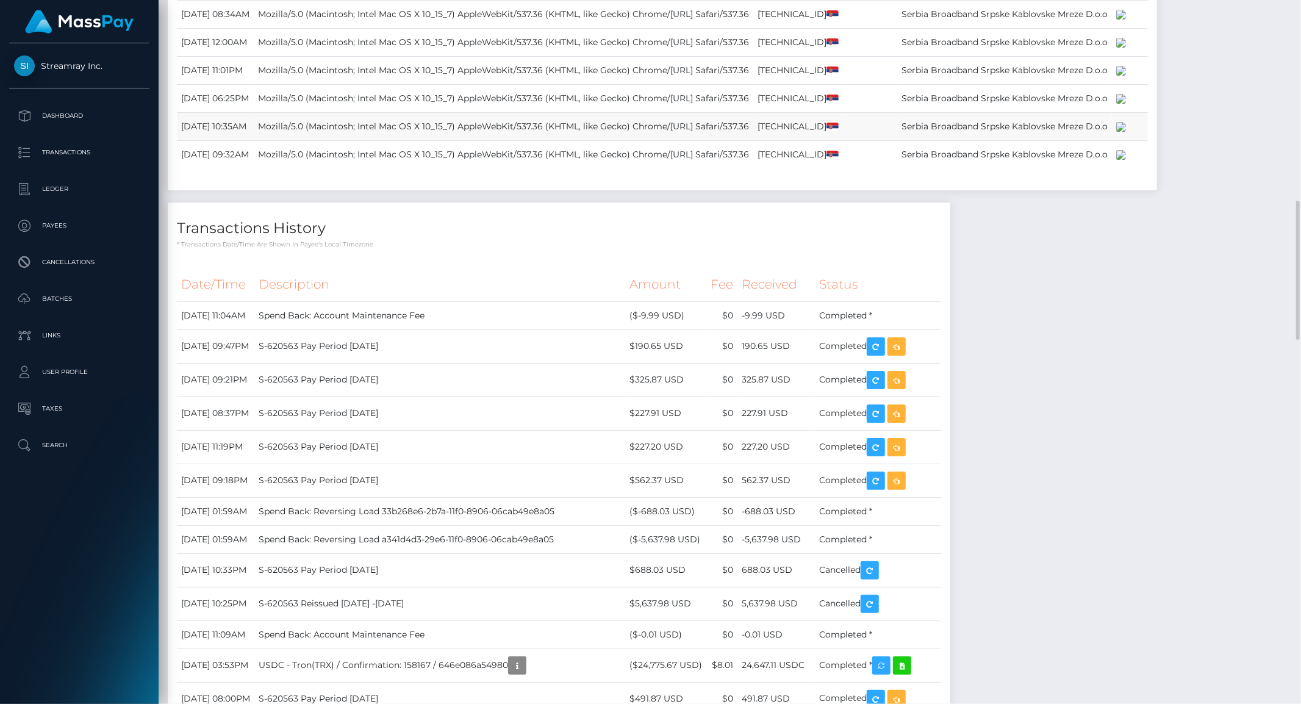
scroll to position [1355, 0]
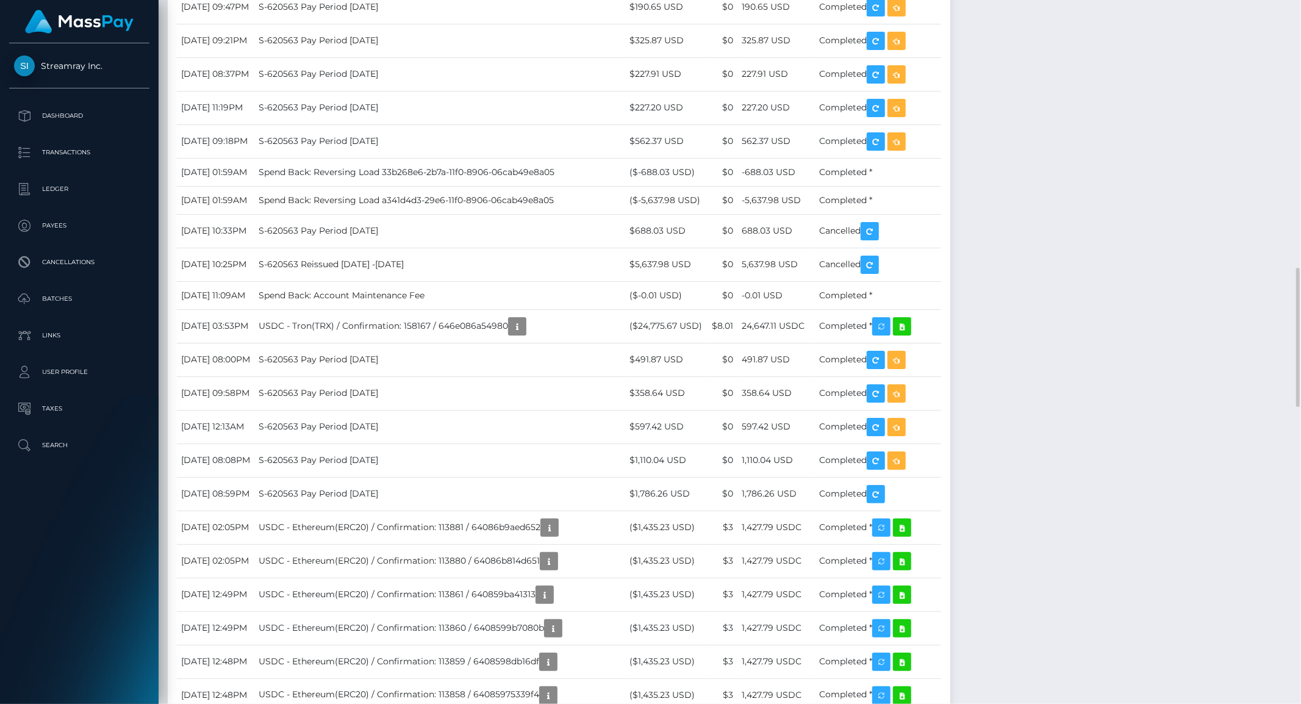
click at [1110, 461] on div "Notes File upload for Government issued ID was completed Note Type" at bounding box center [730, 424] width 1124 height 2473
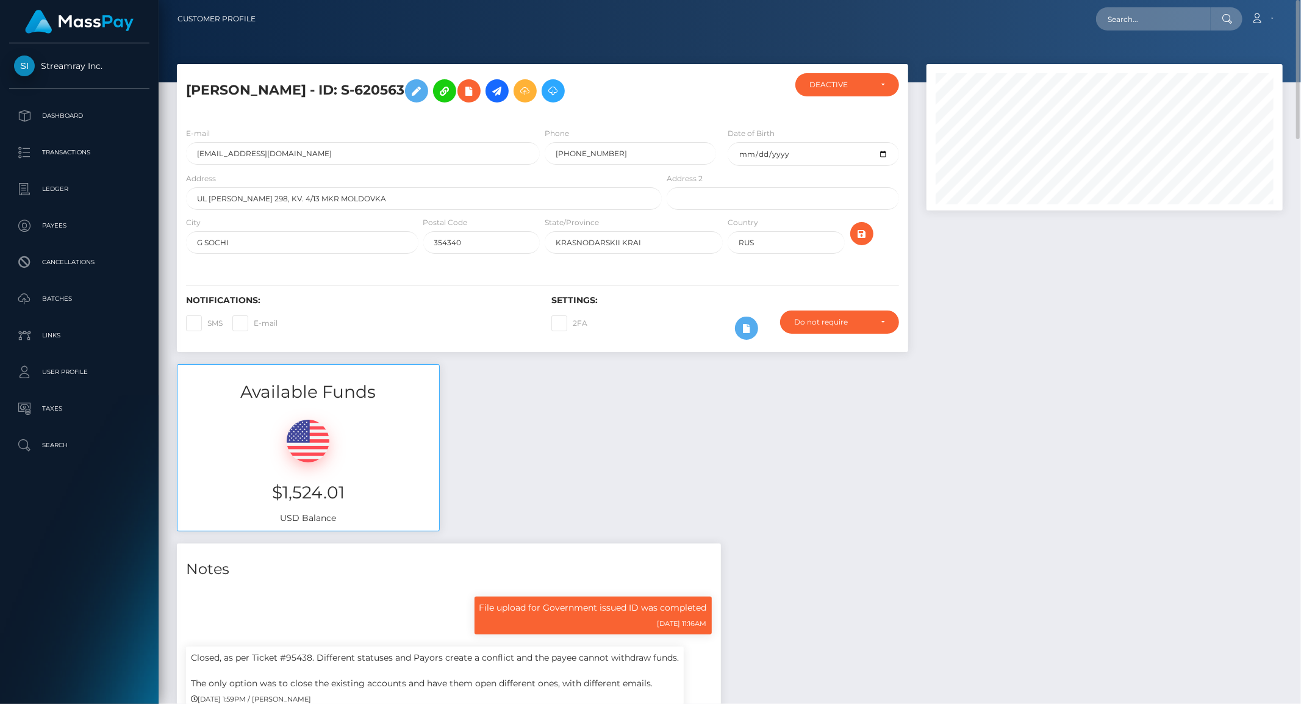
scroll to position [146, 356]
drag, startPoint x: 284, startPoint y: 154, endPoint x: 179, endPoint y: 148, distance: 104.5
click at [179, 148] on div "E-mail georgeronn@gmail.com" at bounding box center [359, 149] width 365 height 45
click at [456, 87] on h5 "Georgy Sergeevich RonnRET - ID: S-620563" at bounding box center [420, 90] width 469 height 35
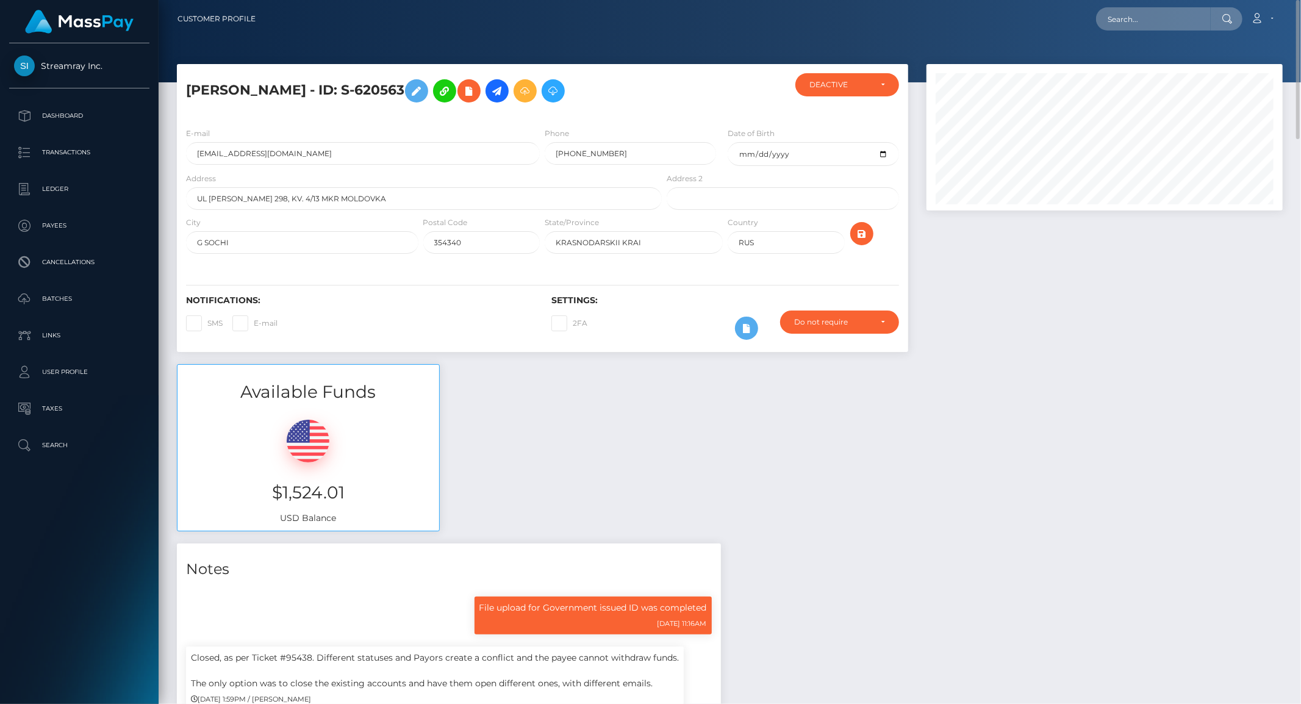
copy h5 "620563"
click at [1163, 20] on input "text" at bounding box center [1153, 18] width 115 height 23
paste input "620563"
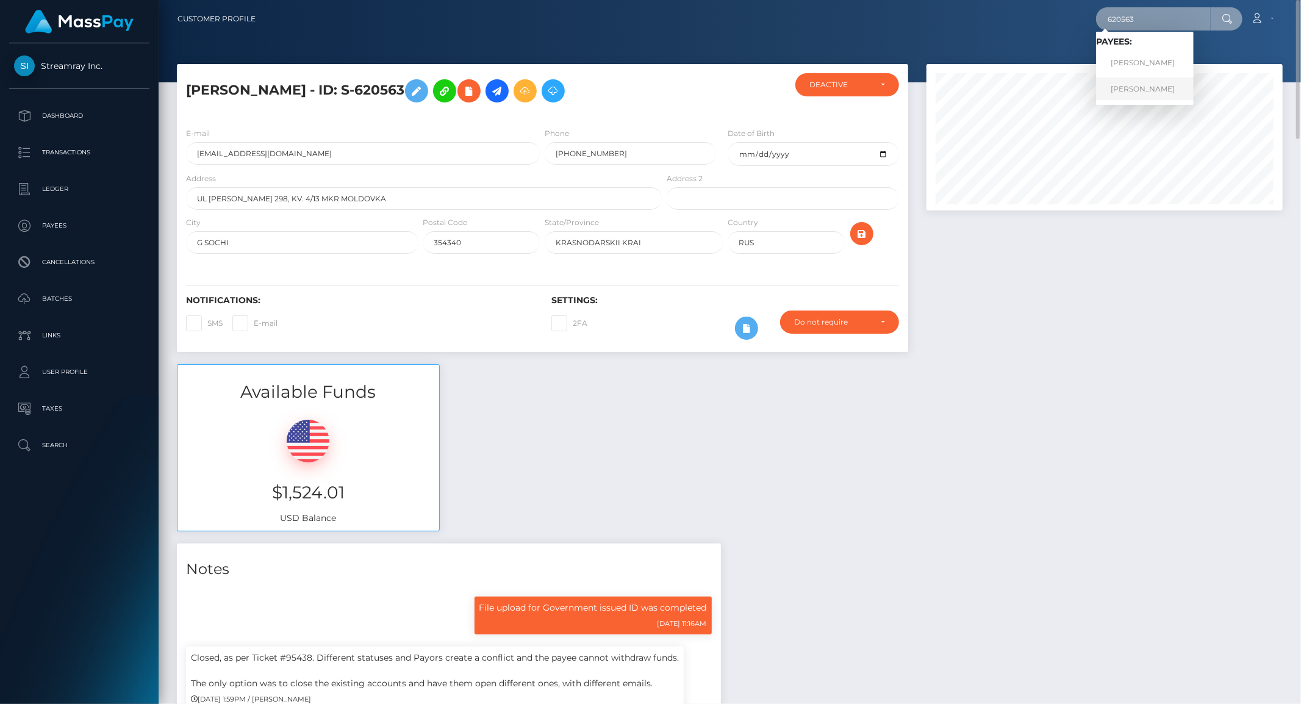
type input "620563"
click at [1121, 83] on link "[PERSON_NAME]" at bounding box center [1145, 88] width 98 height 23
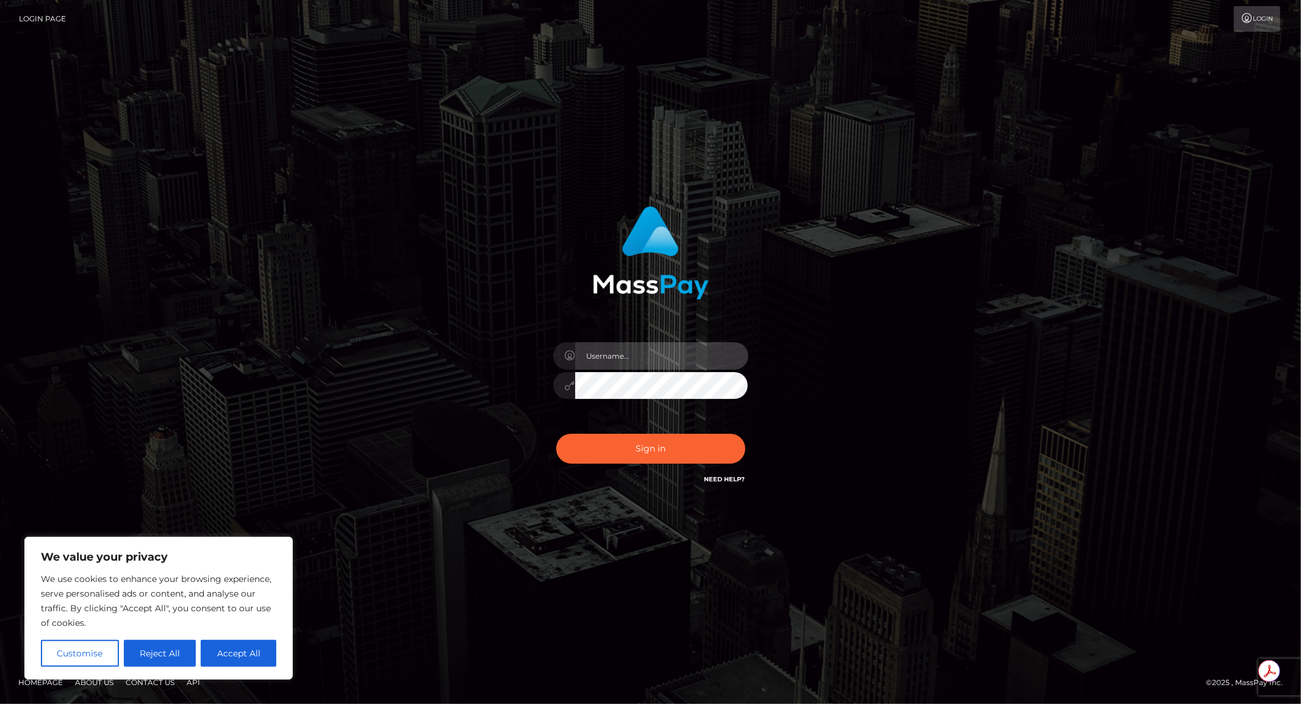
click at [618, 363] on input "text" at bounding box center [661, 355] width 173 height 27
paste input "APteam"
type input "APteam"
click at [626, 445] on button "Sign in" at bounding box center [650, 449] width 189 height 30
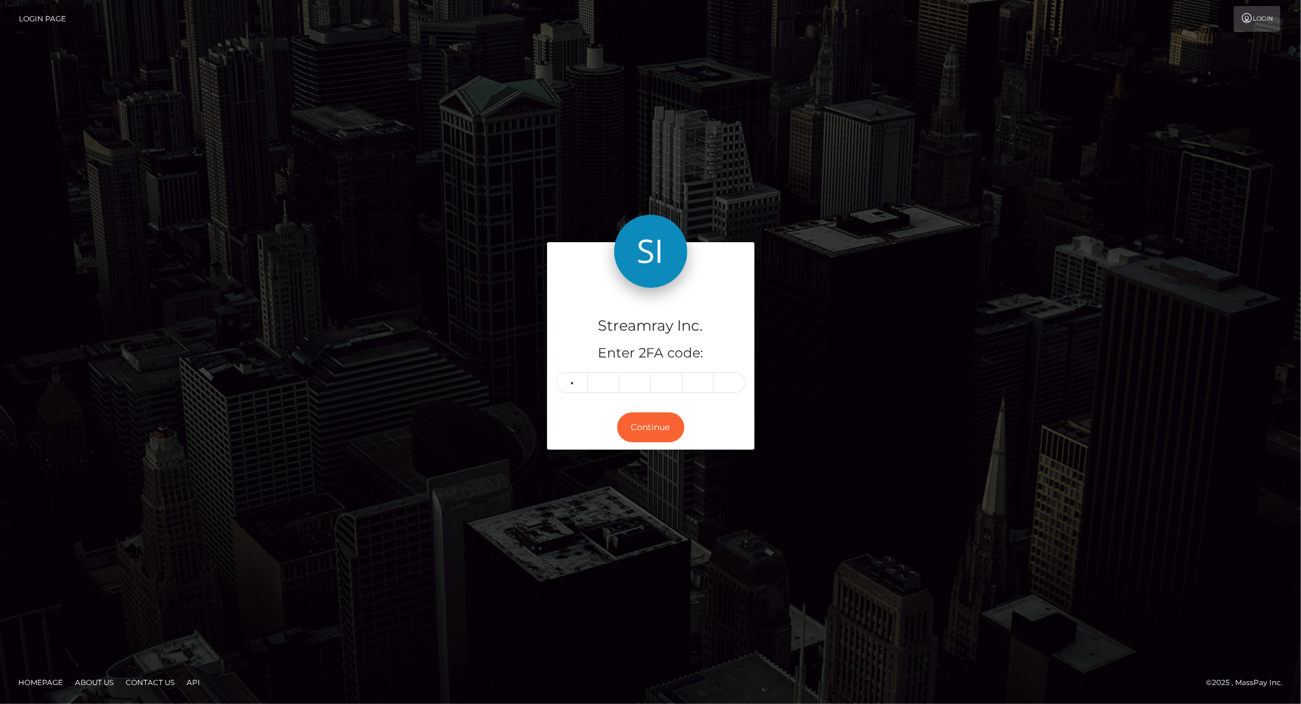
type input "6"
type input "1"
type input "9"
type input "1"
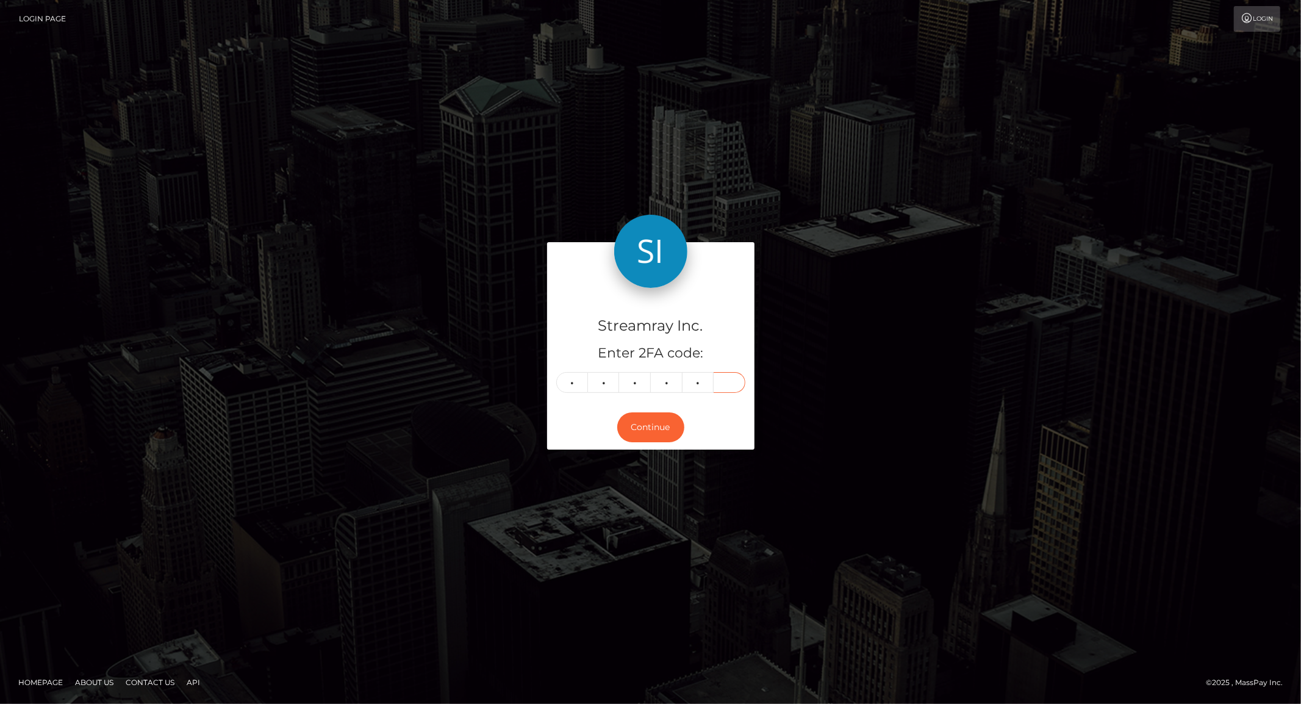
type input "4"
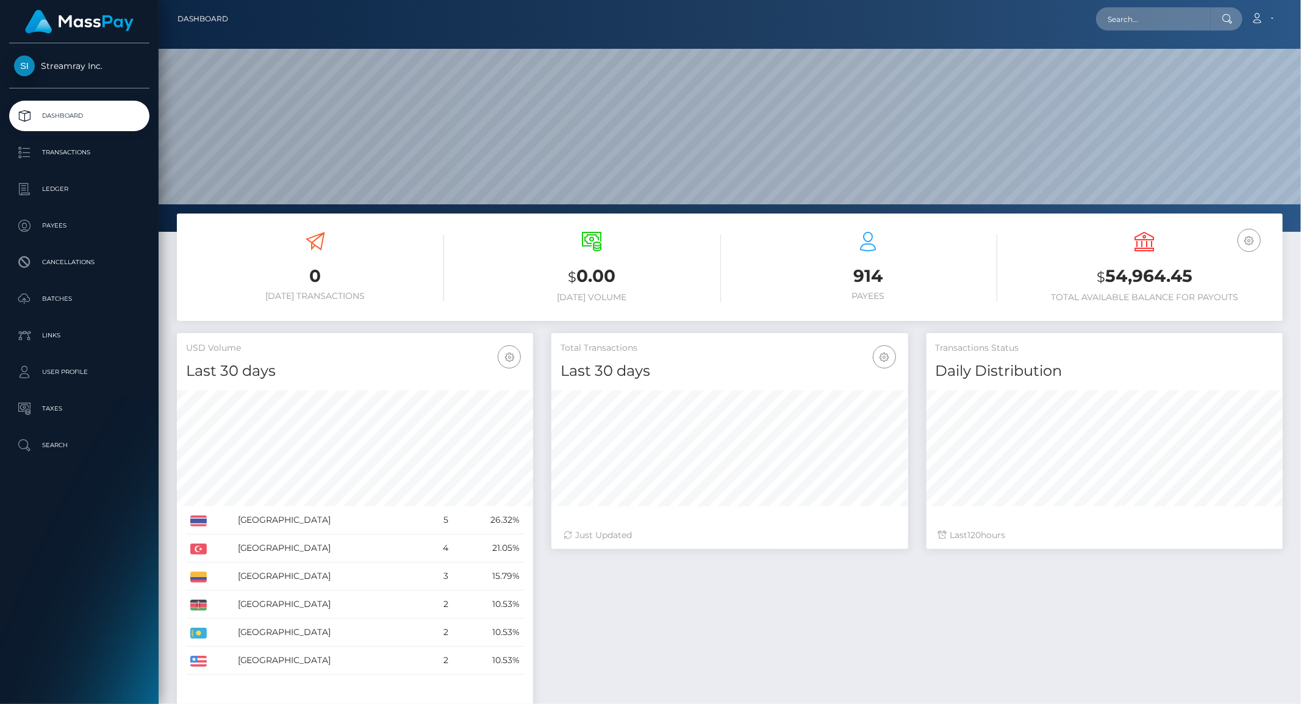
scroll to position [216, 356]
click at [1138, 13] on input "text" at bounding box center [1153, 18] width 115 height 23
click at [1136, 15] on input "text" at bounding box center [1153, 18] width 115 height 23
paste input "620563"
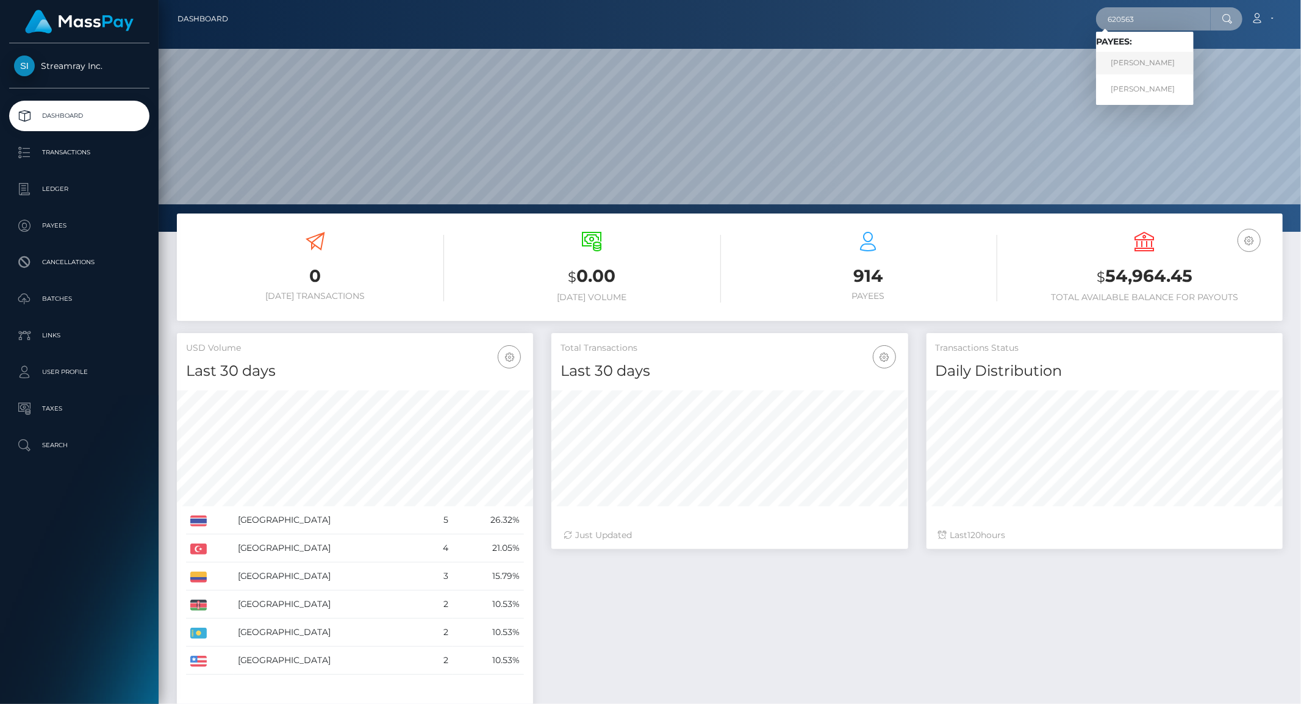
type input "620563"
click at [1116, 65] on link "[PERSON_NAME]" at bounding box center [1145, 63] width 98 height 23
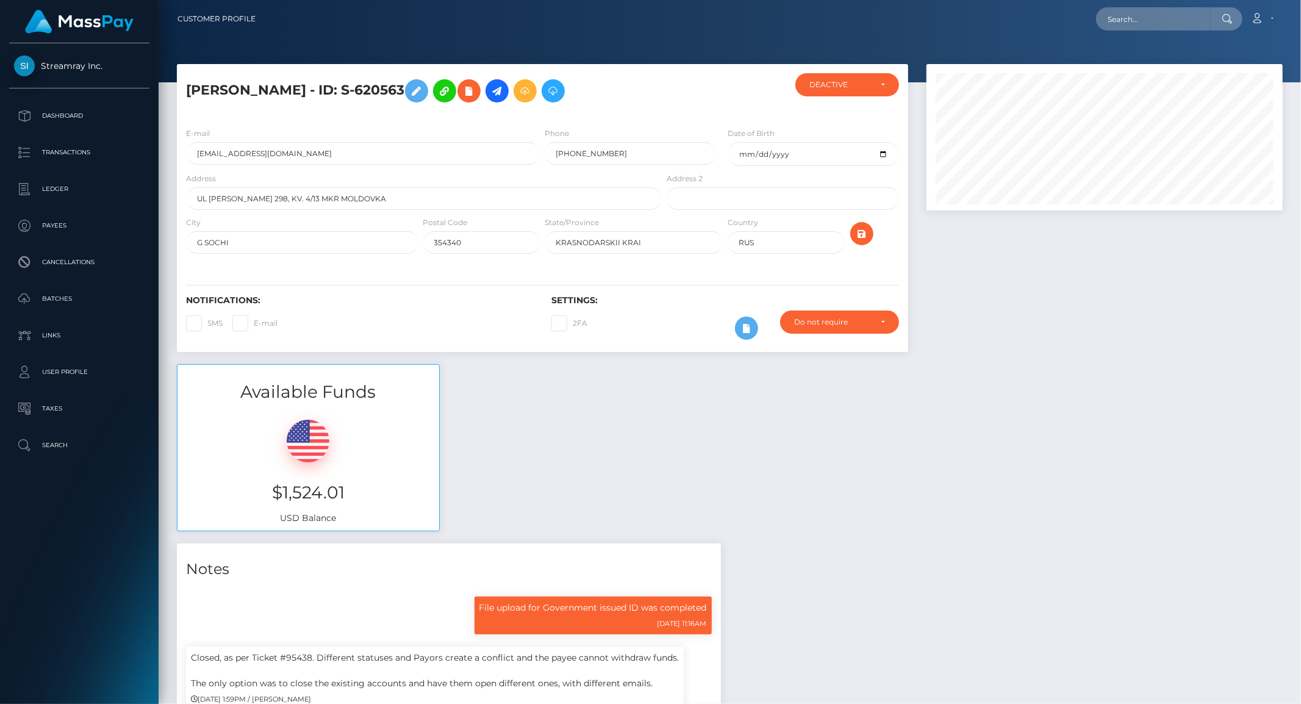
scroll to position [146, 356]
click at [1137, 14] on input "text" at bounding box center [1153, 18] width 115 height 23
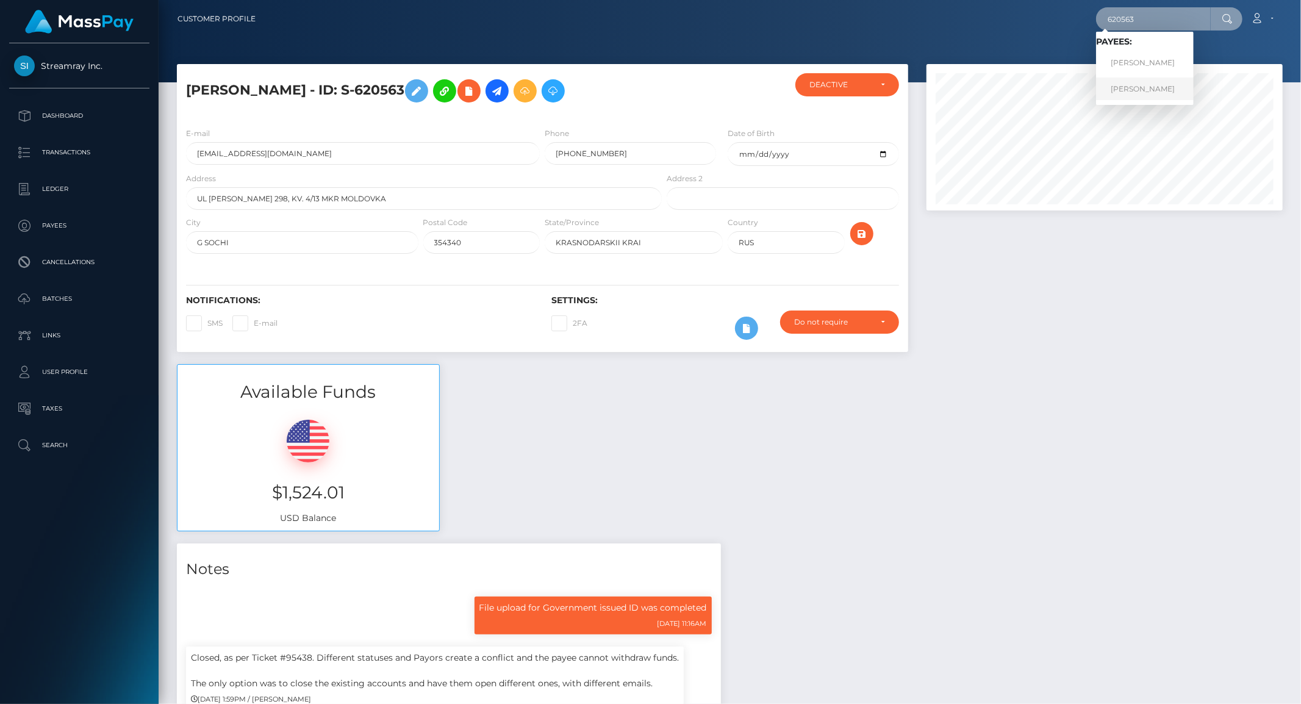
type input "620563"
click at [1121, 89] on link "Georgy Ronn" at bounding box center [1145, 88] width 98 height 23
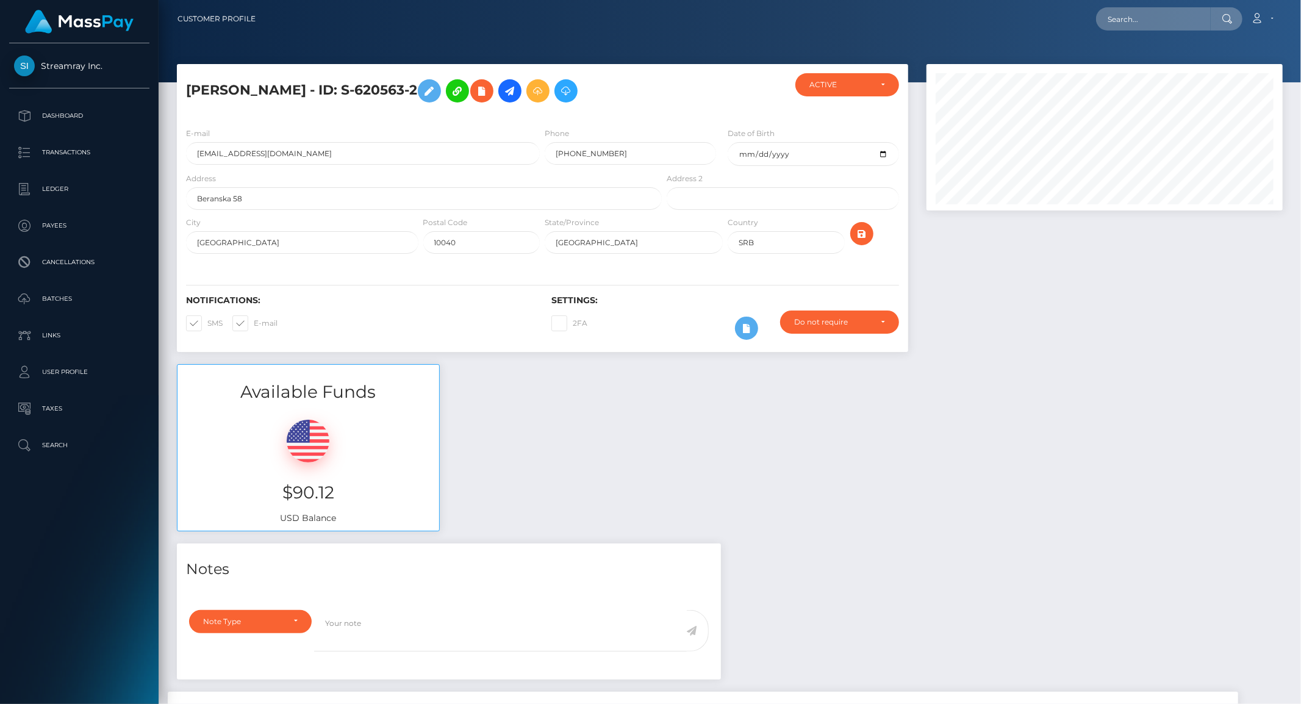
scroll to position [146, 356]
click at [1109, 16] on input "text" at bounding box center [1153, 18] width 115 height 23
type input "620563"
click at [1127, 64] on link "Georgy Sergeevich RonnRET" at bounding box center [1145, 63] width 98 height 23
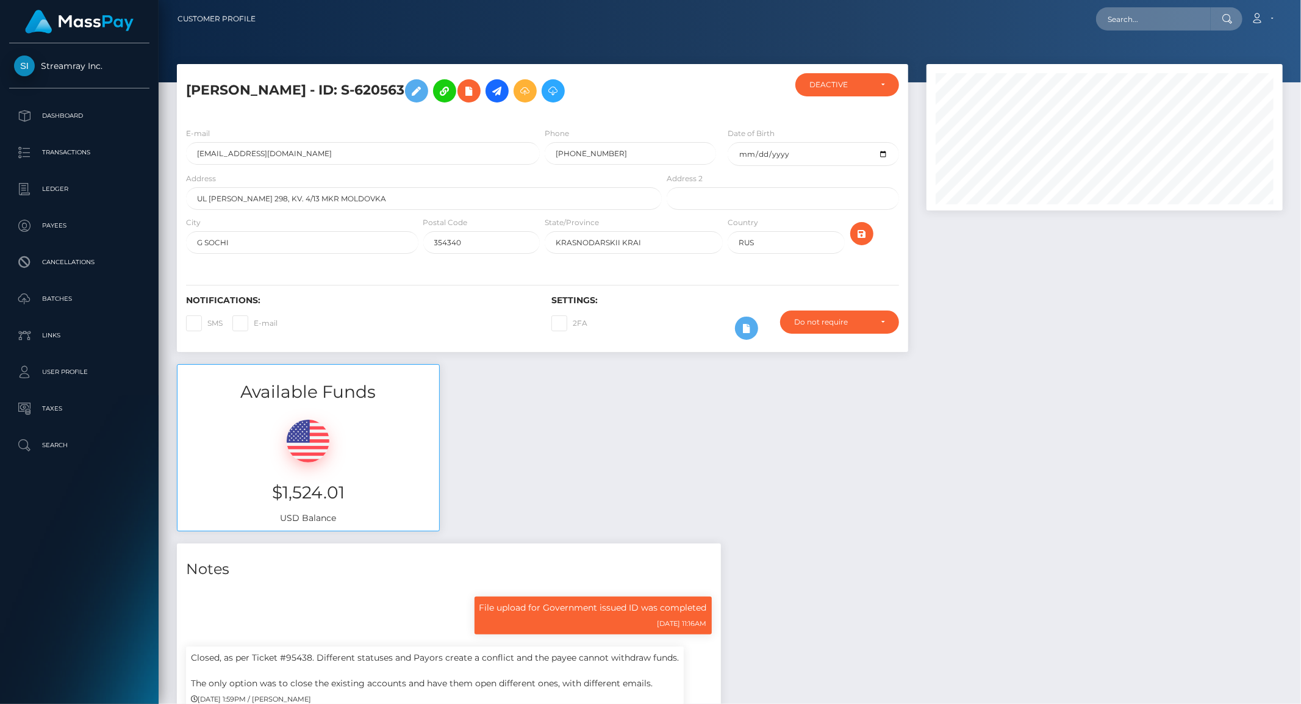
click at [944, 443] on div "Available Funds $1,524.01 USD Balance" at bounding box center [730, 453] width 1124 height 179
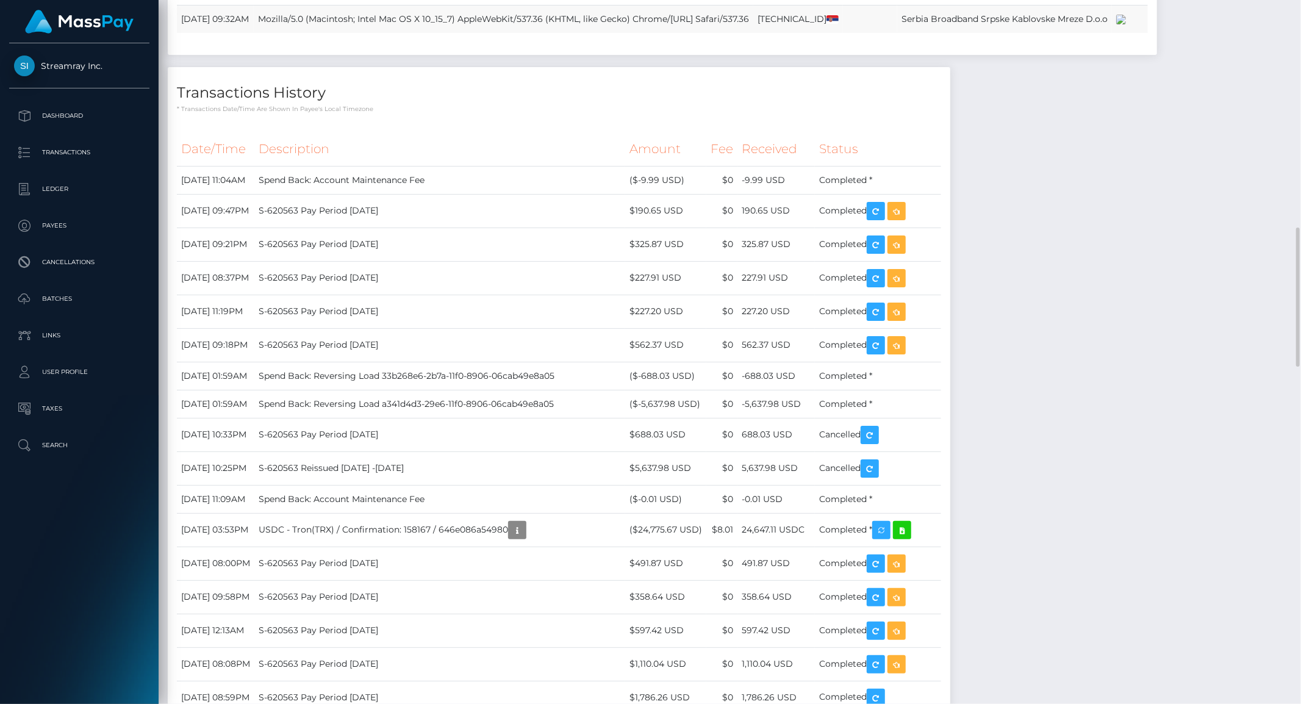
scroll to position [1491, 0]
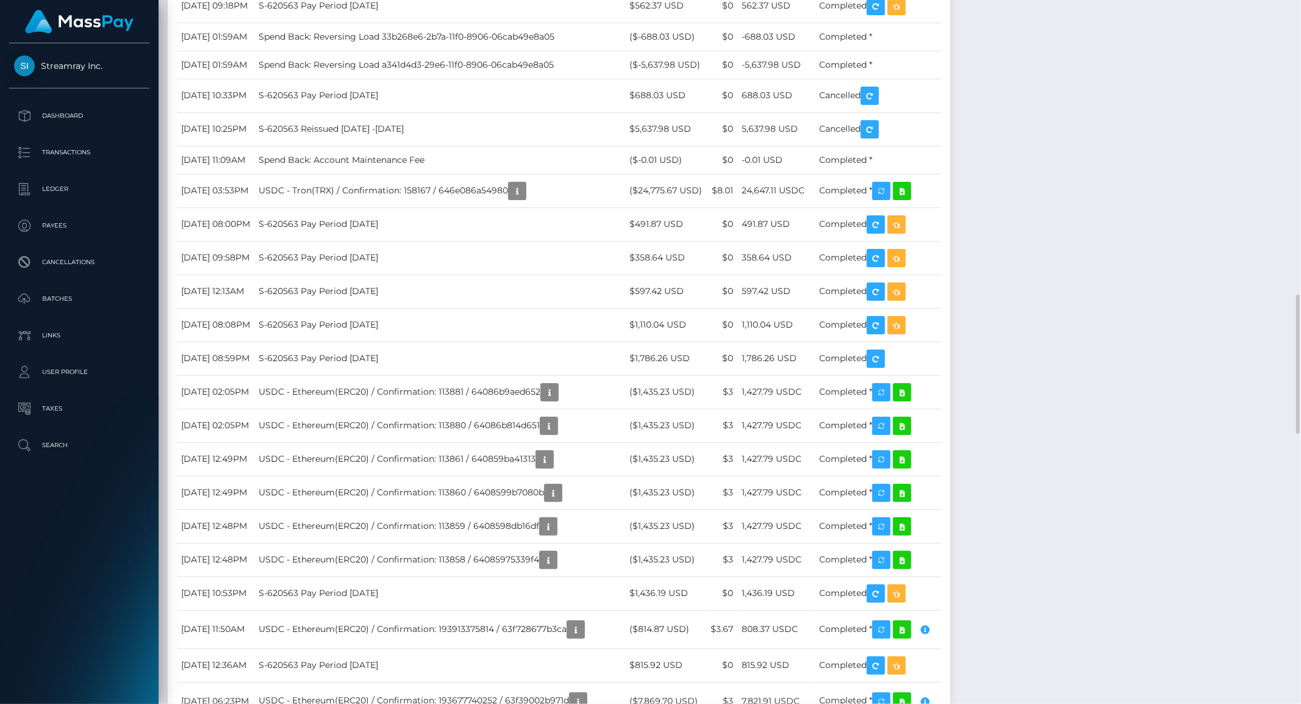
click at [1104, 514] on div "Notes File upload for Government issued ID was completed Note Type" at bounding box center [730, 289] width 1124 height 2473
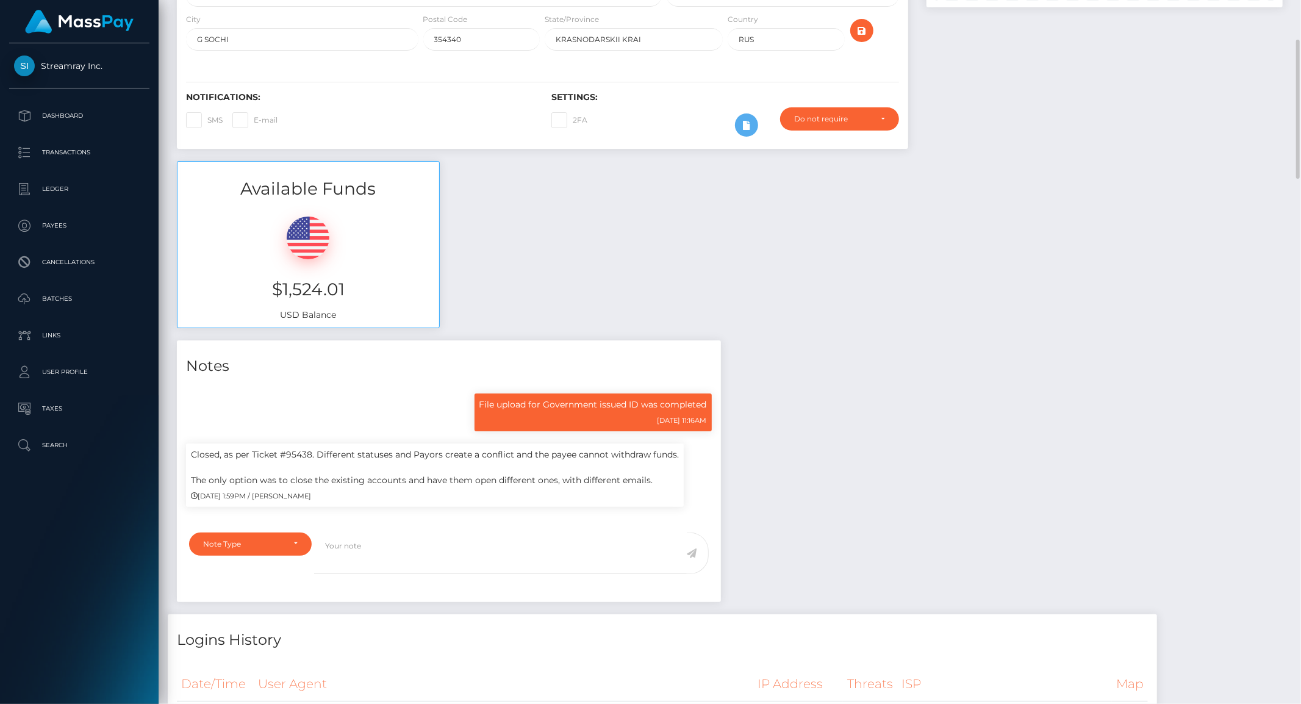
scroll to position [0, 0]
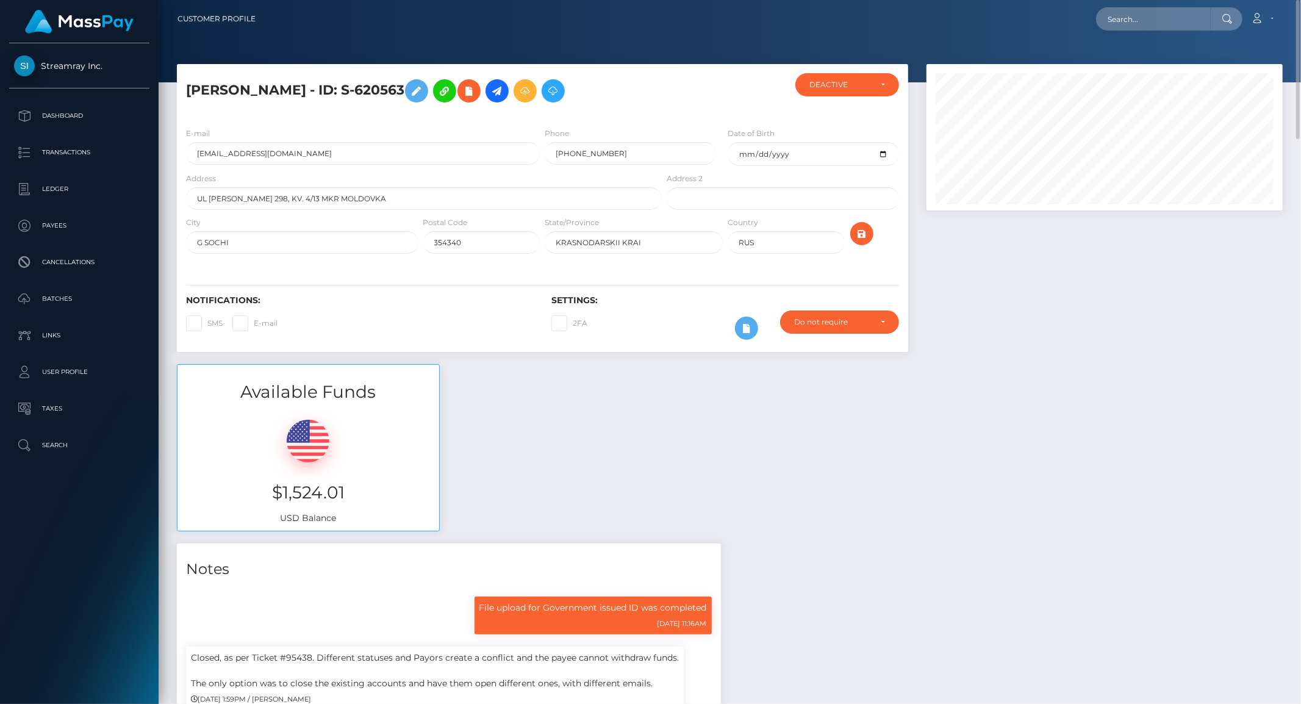
click at [1270, 23] on link "Account" at bounding box center [1262, 19] width 36 height 26
click at [1216, 77] on link "Logout" at bounding box center [1234, 78] width 98 height 23
